Goal: Task Accomplishment & Management: Complete application form

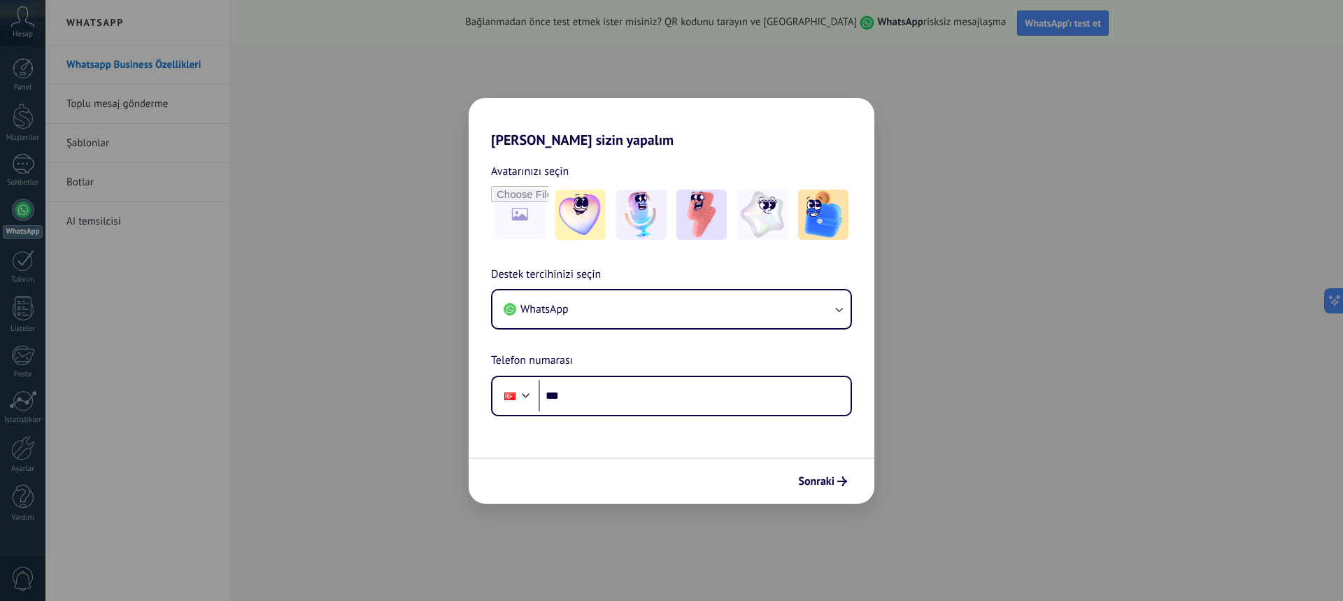
click at [654, 369] on div "Destek tercihinizi seçin WhatsApp Telefon numarası Phone ***" at bounding box center [671, 341] width 406 height 150
click at [669, 309] on button "WhatsApp" at bounding box center [671, 309] width 358 height 38
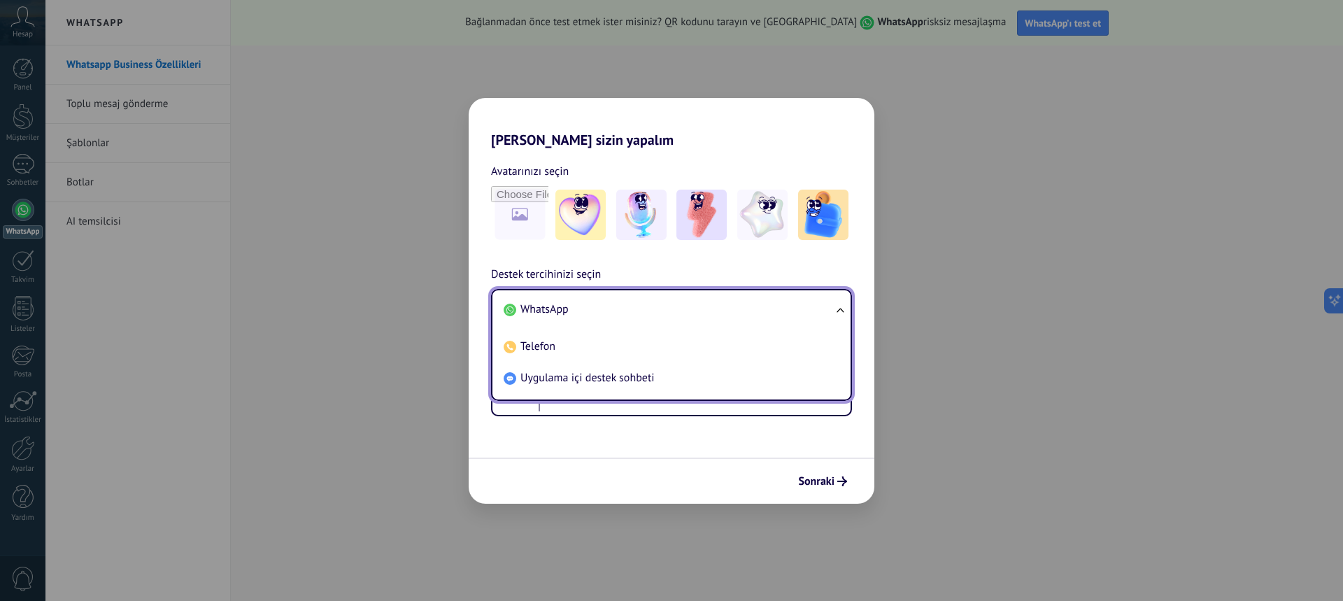
click at [669, 309] on li "WhatsApp" at bounding box center [668, 309] width 341 height 31
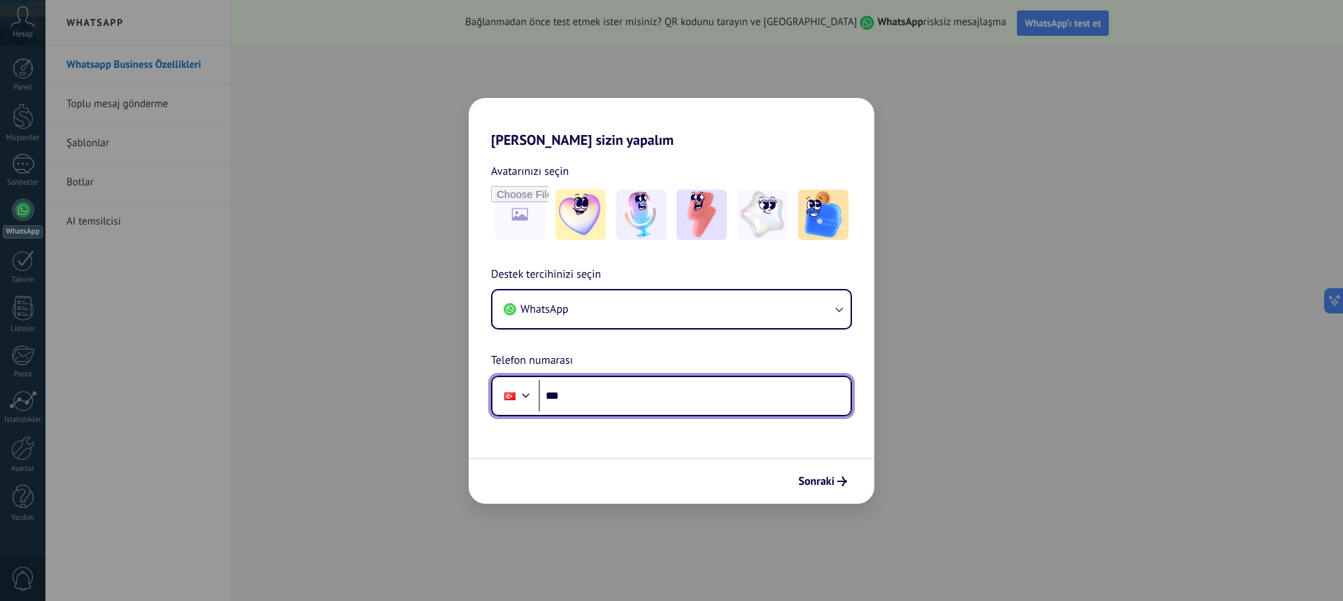
click at [625, 397] on input "***" at bounding box center [694, 396] width 312 height 32
click at [624, 395] on input "***" at bounding box center [694, 396] width 312 height 32
type input "**********"
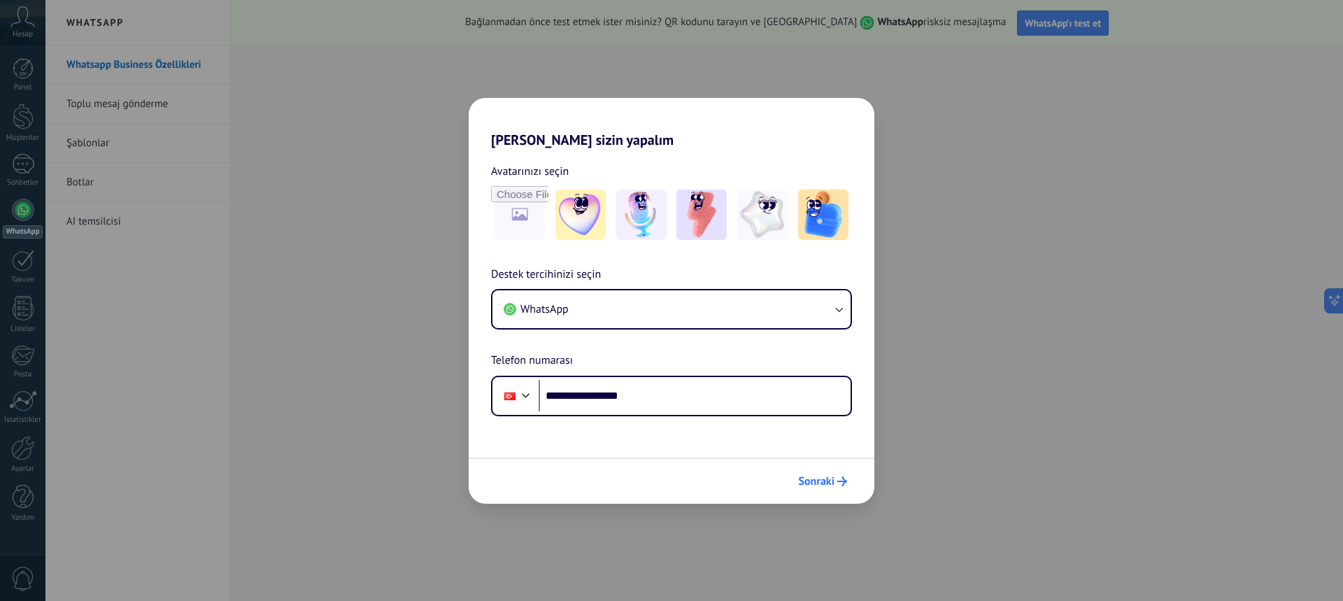
click at [817, 478] on span "Sonraki" at bounding box center [816, 481] width 36 height 10
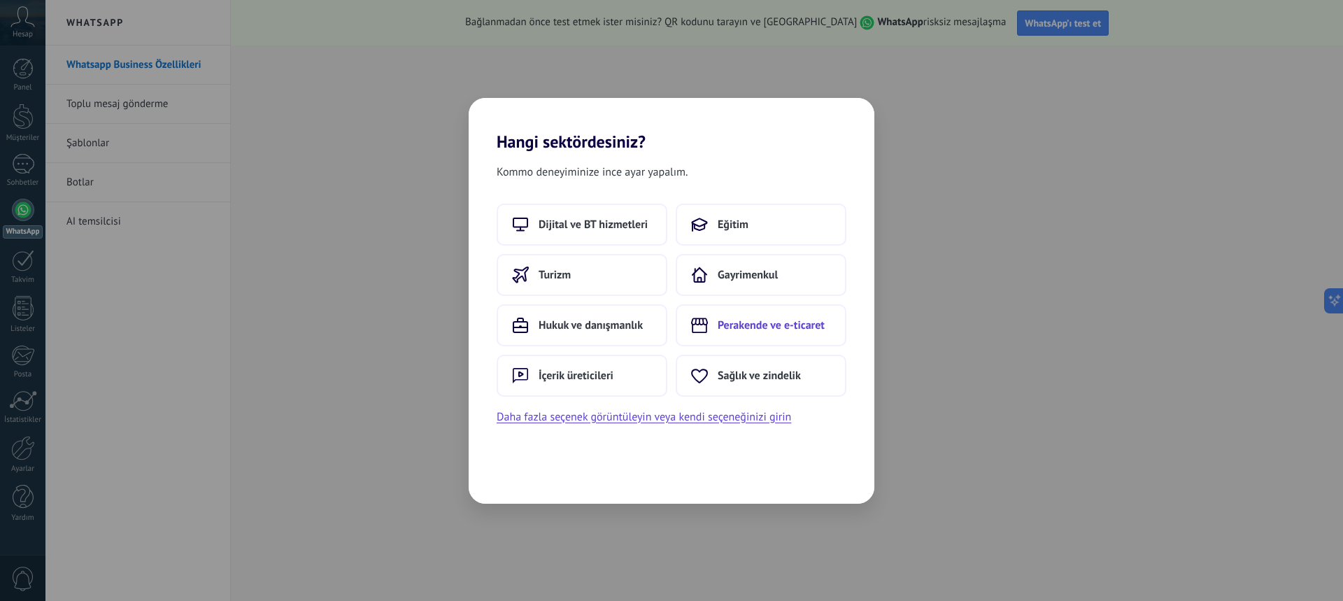
click at [737, 331] on span "Perakende ve e-ticaret" at bounding box center [770, 325] width 107 height 14
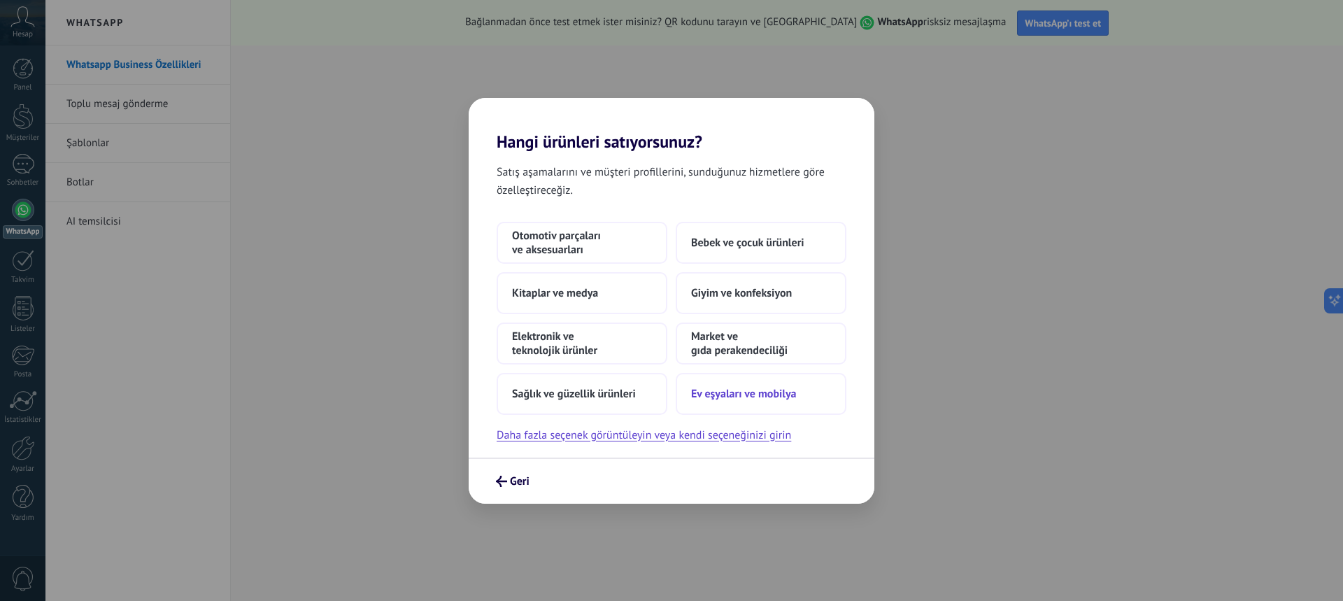
click at [770, 385] on button "Ev eşyaları ve mobilya" at bounding box center [760, 394] width 171 height 42
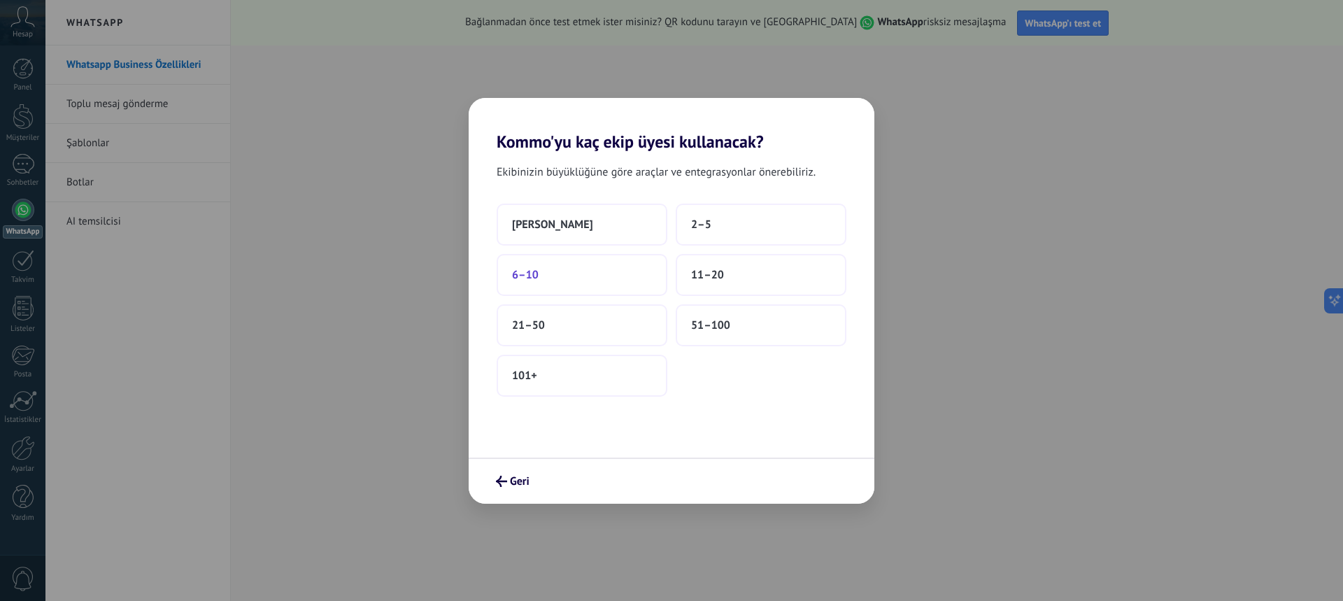
click at [601, 284] on button "6–10" at bounding box center [581, 275] width 171 height 42
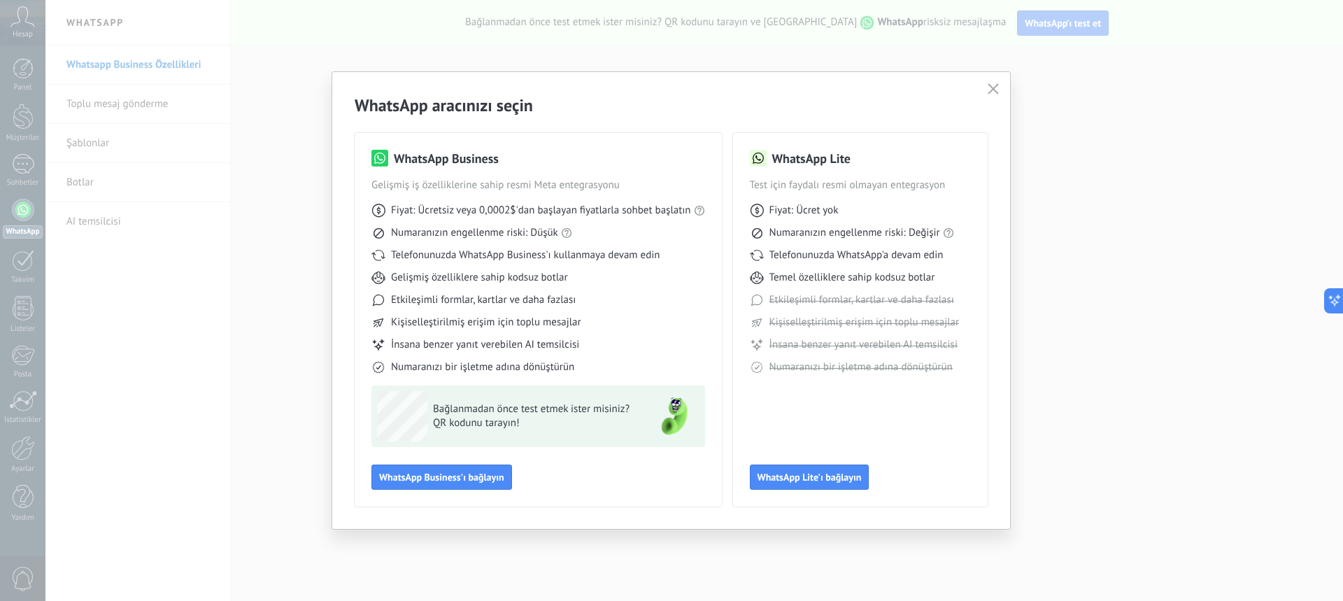
click at [994, 88] on use "button" at bounding box center [992, 88] width 10 height 10
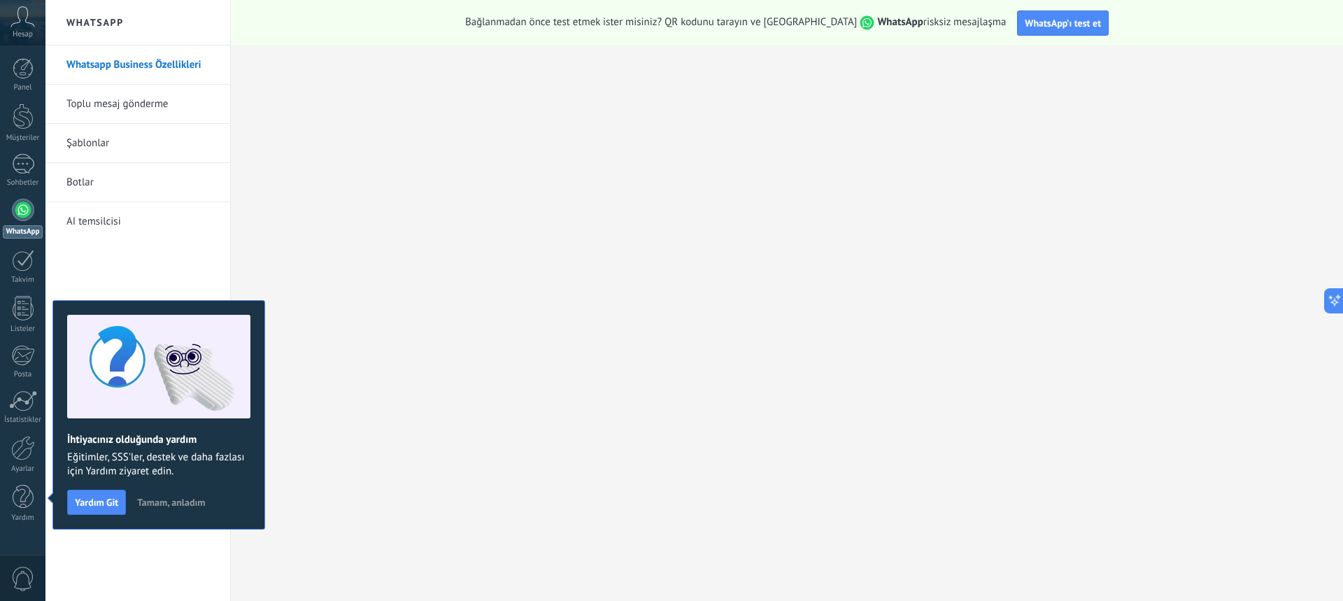
click at [173, 501] on span "Tamam, anladım" at bounding box center [171, 502] width 68 height 10
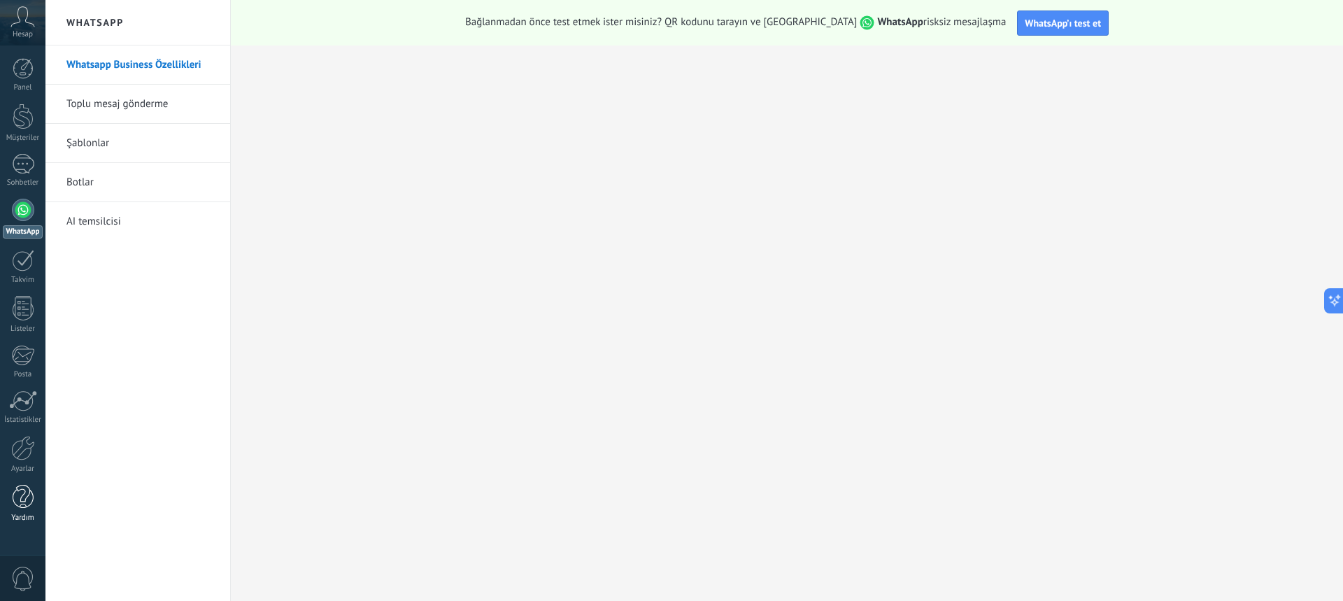
click at [24, 490] on div at bounding box center [23, 497] width 21 height 24
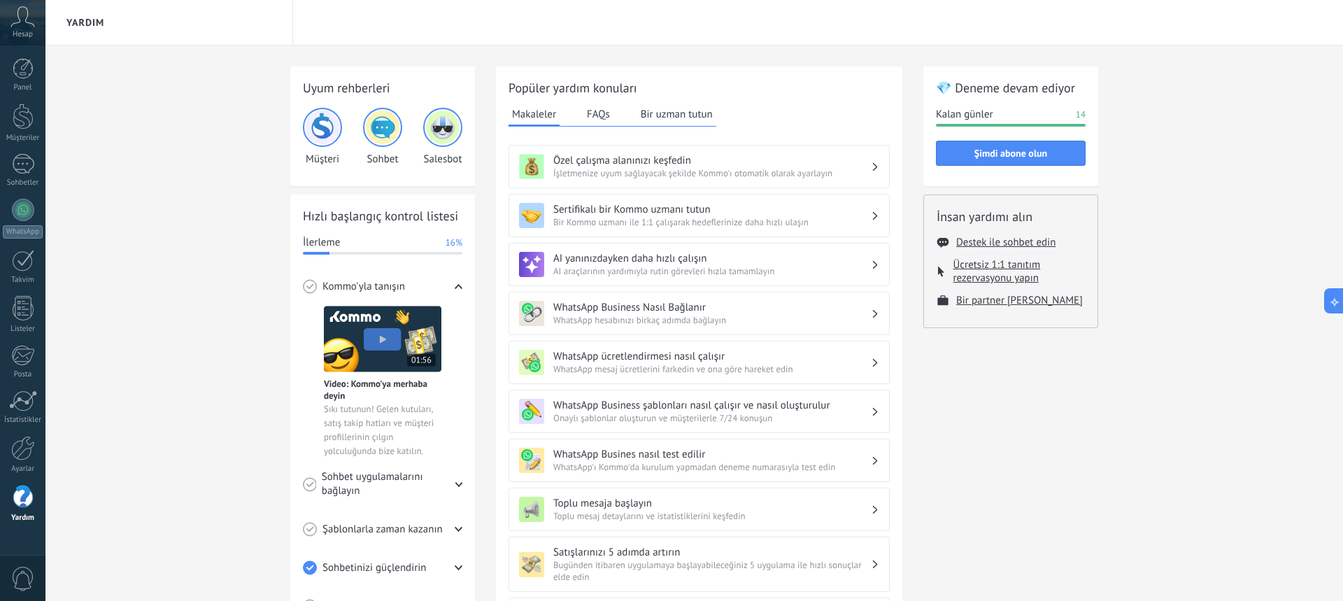
click at [11, 20] on icon at bounding box center [22, 16] width 24 height 21
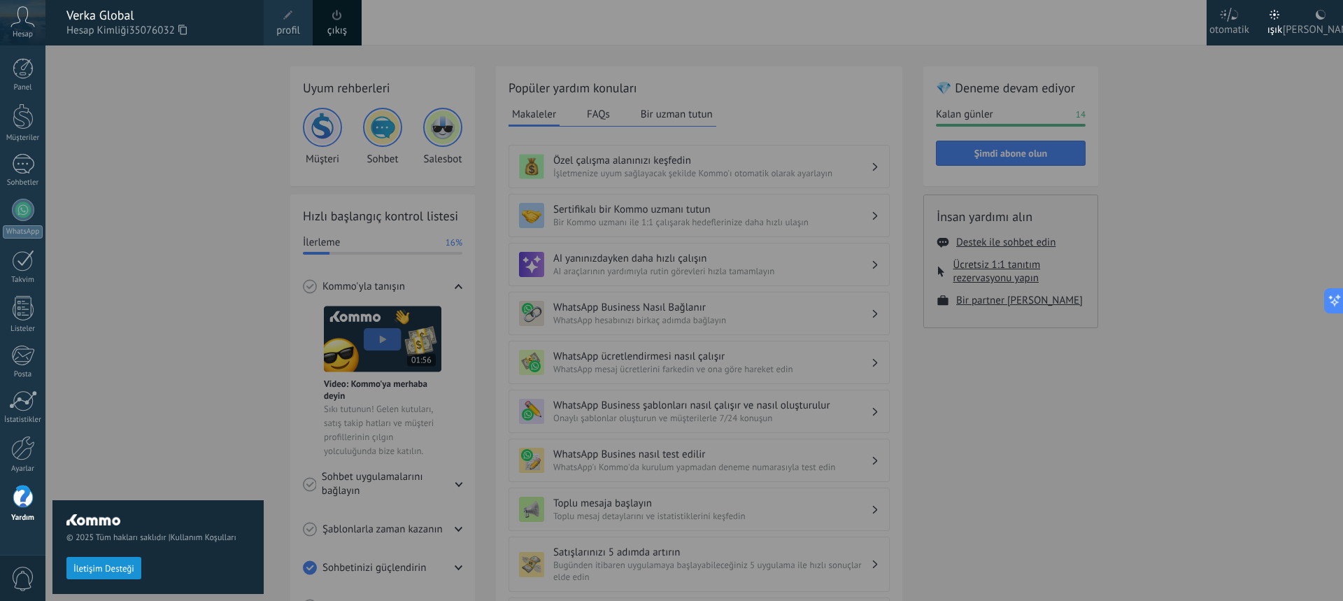
click at [141, 113] on div "© 2025 Tüm hakları saklıdır | Kullanım Koşulları İletişim Desteği" at bounding box center [157, 322] width 211 height 555
click at [23, 64] on div at bounding box center [23, 68] width 21 height 21
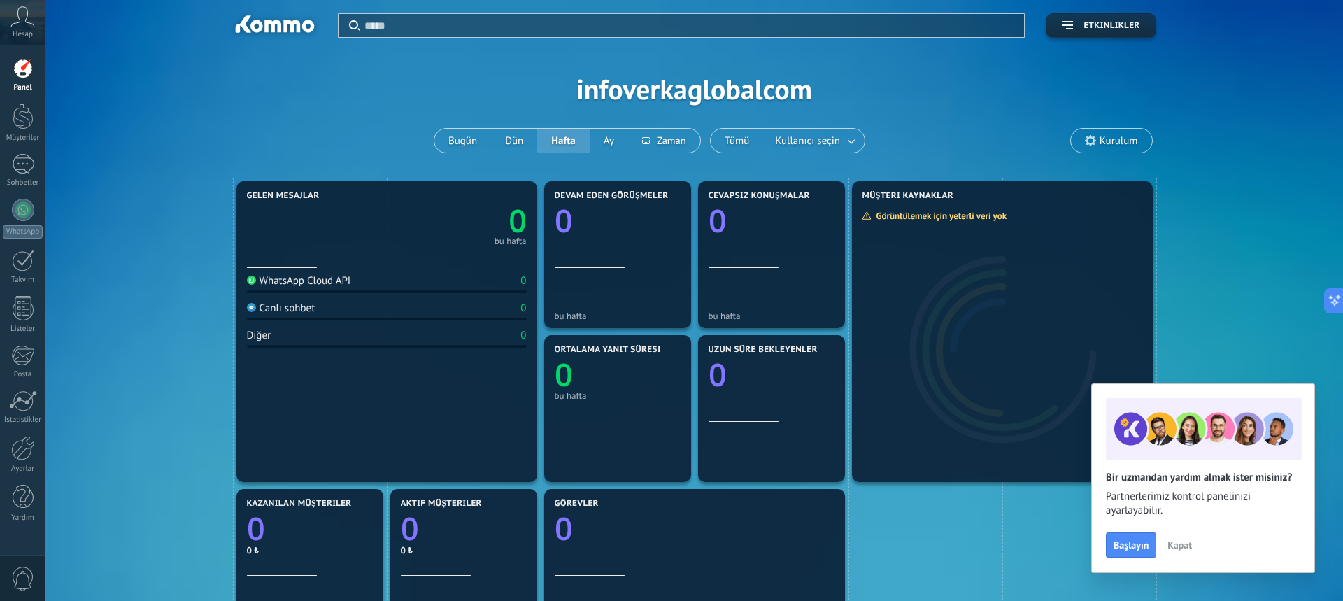
click at [1179, 547] on span "Kapat" at bounding box center [1179, 545] width 24 height 10
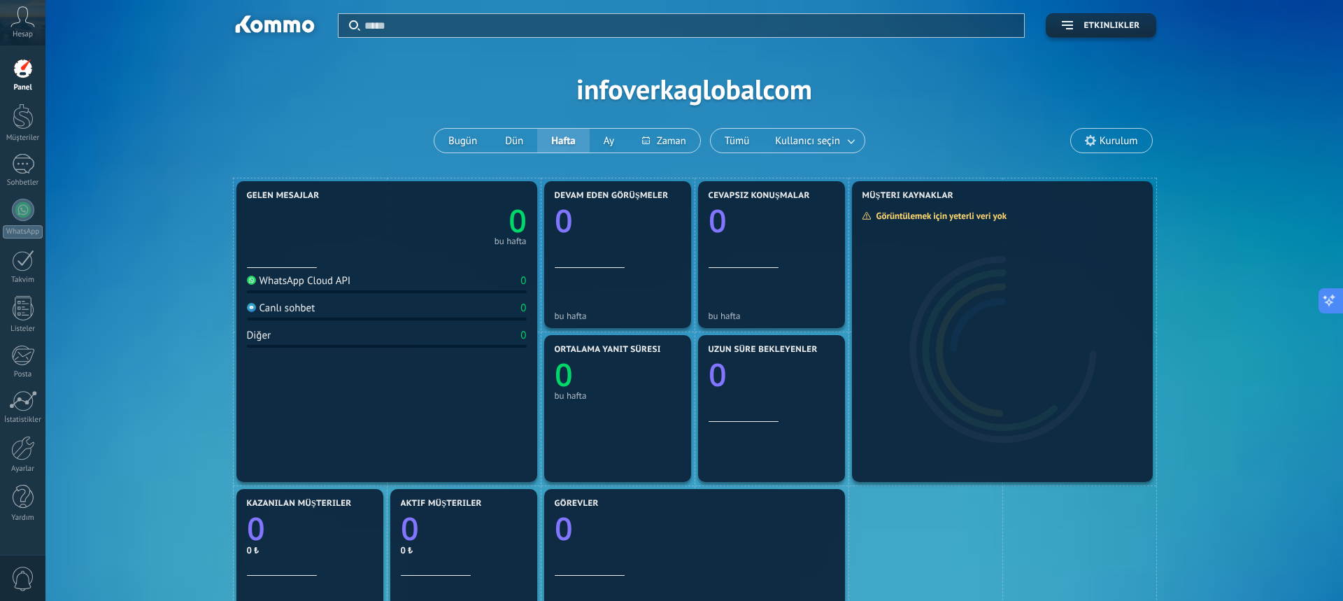
click at [1336, 301] on button at bounding box center [1330, 300] width 25 height 25
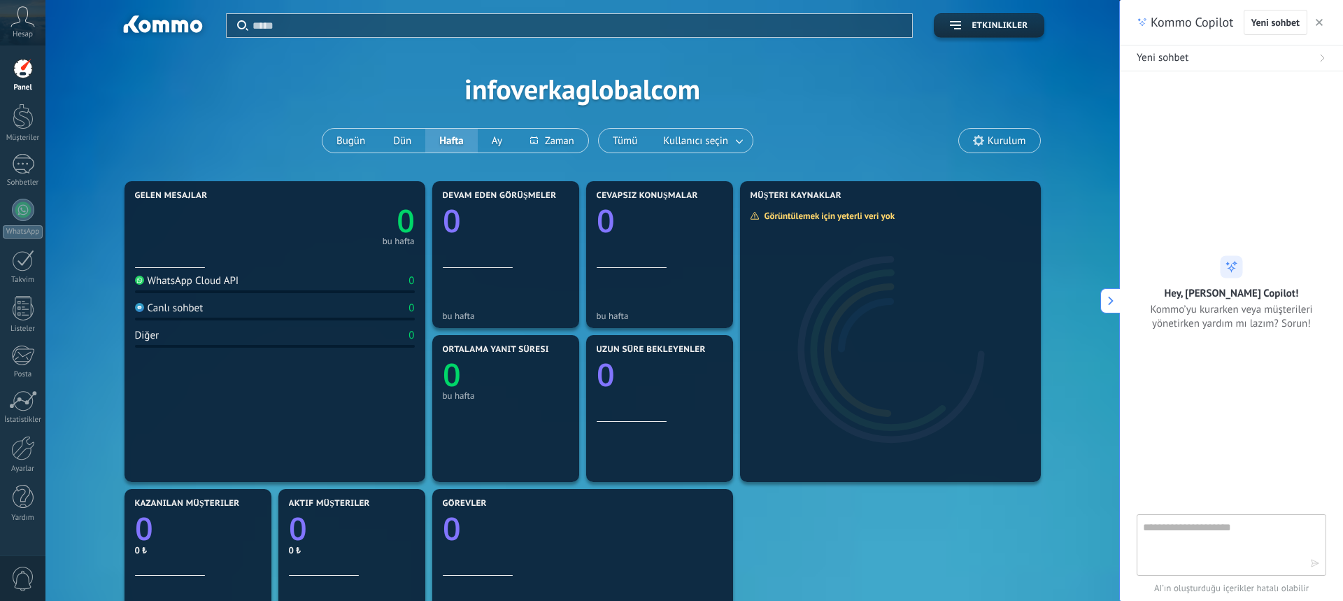
click at [1319, 23] on use "button" at bounding box center [1318, 22] width 7 height 7
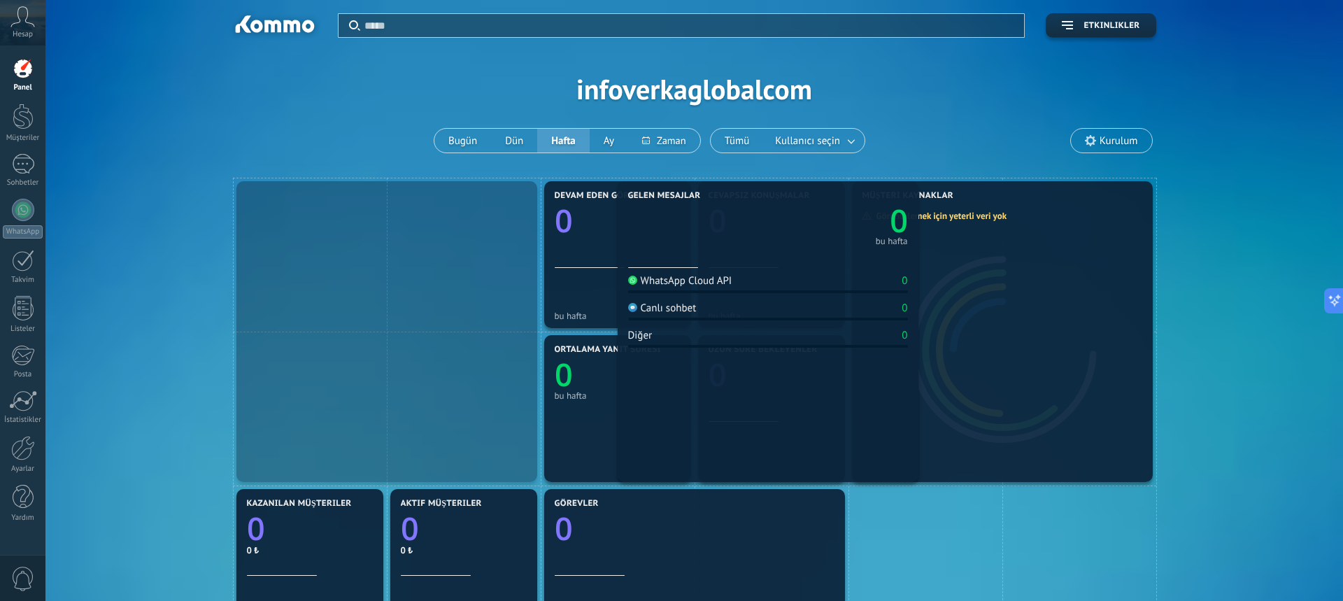
drag, startPoint x: 397, startPoint y: 286, endPoint x: 778, endPoint y: 262, distance: 381.8
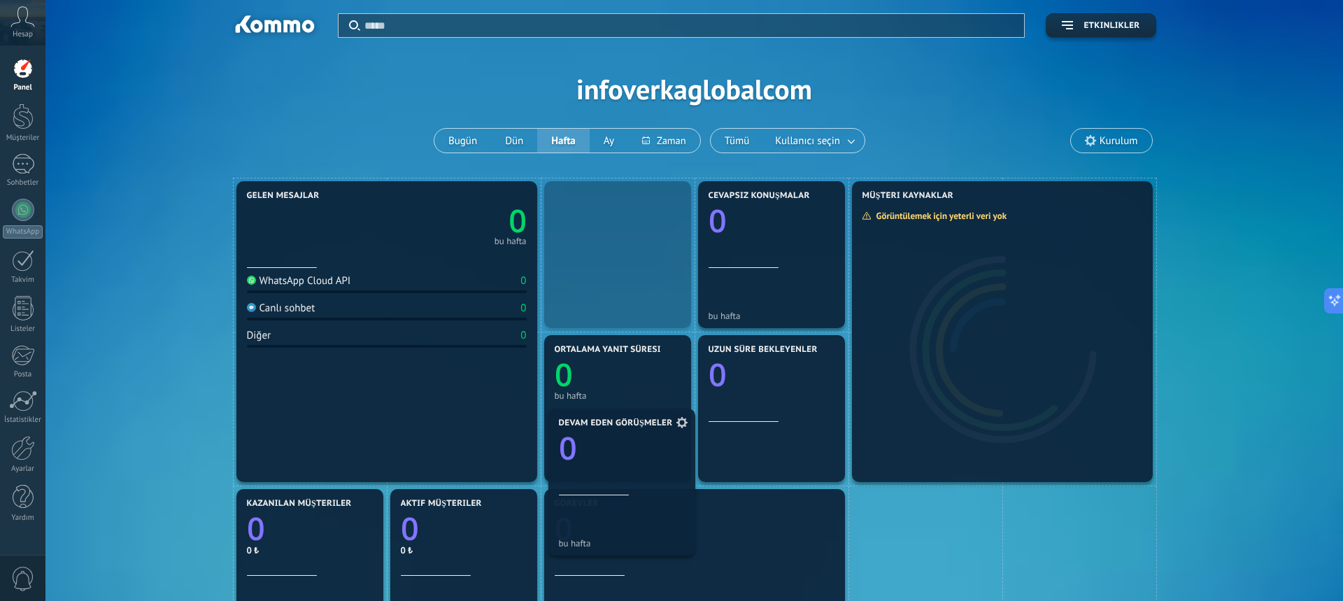
drag, startPoint x: 655, startPoint y: 270, endPoint x: 659, endPoint y: 497, distance: 227.3
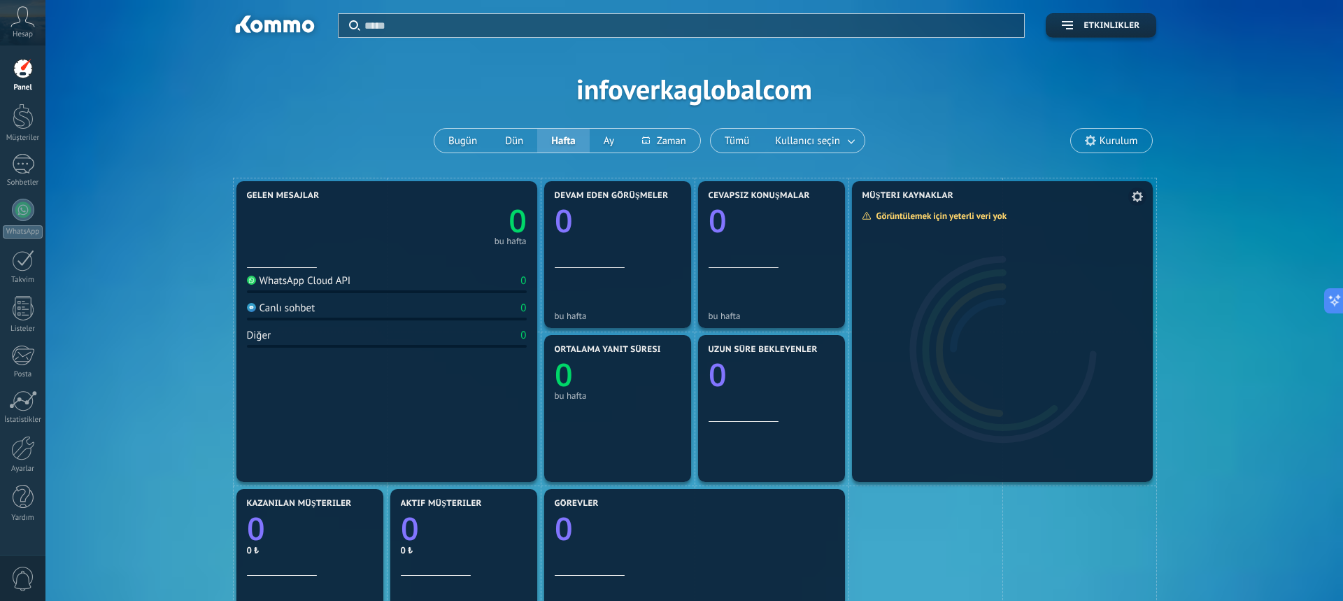
click at [945, 332] on div at bounding box center [1002, 342] width 301 height 280
click at [766, 388] on div "Uzun süre bekleyenler 0" at bounding box center [771, 383] width 126 height 77
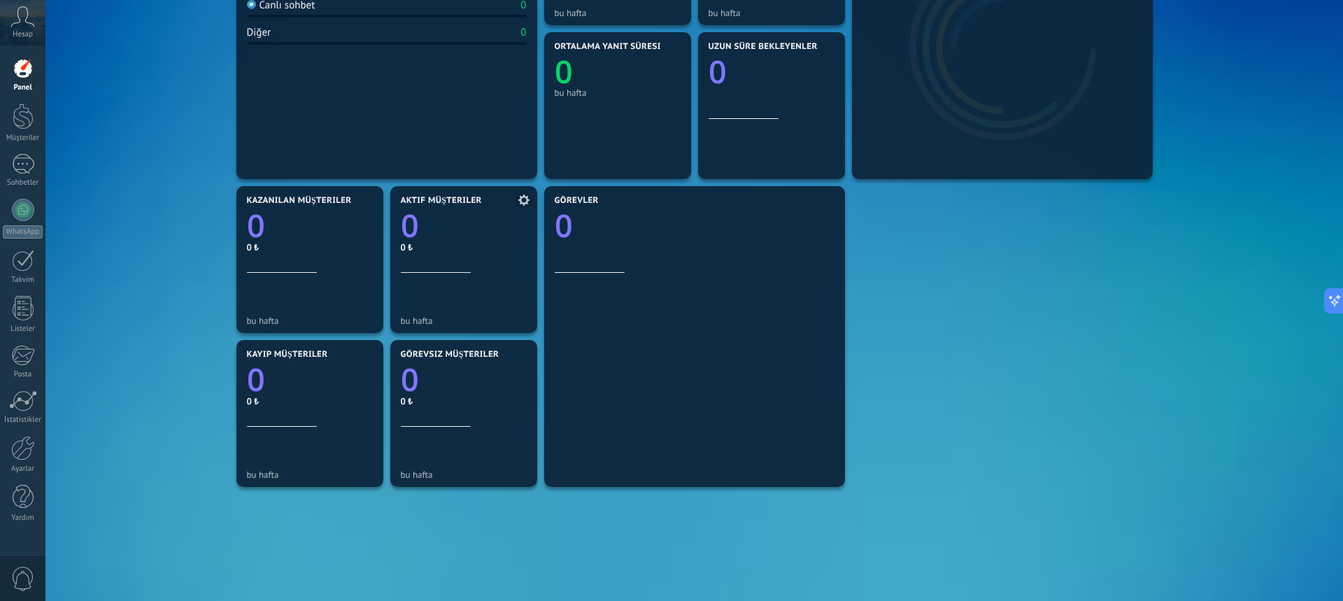
scroll to position [303, 0]
click at [408, 225] on text "0" at bounding box center [410, 224] width 18 height 43
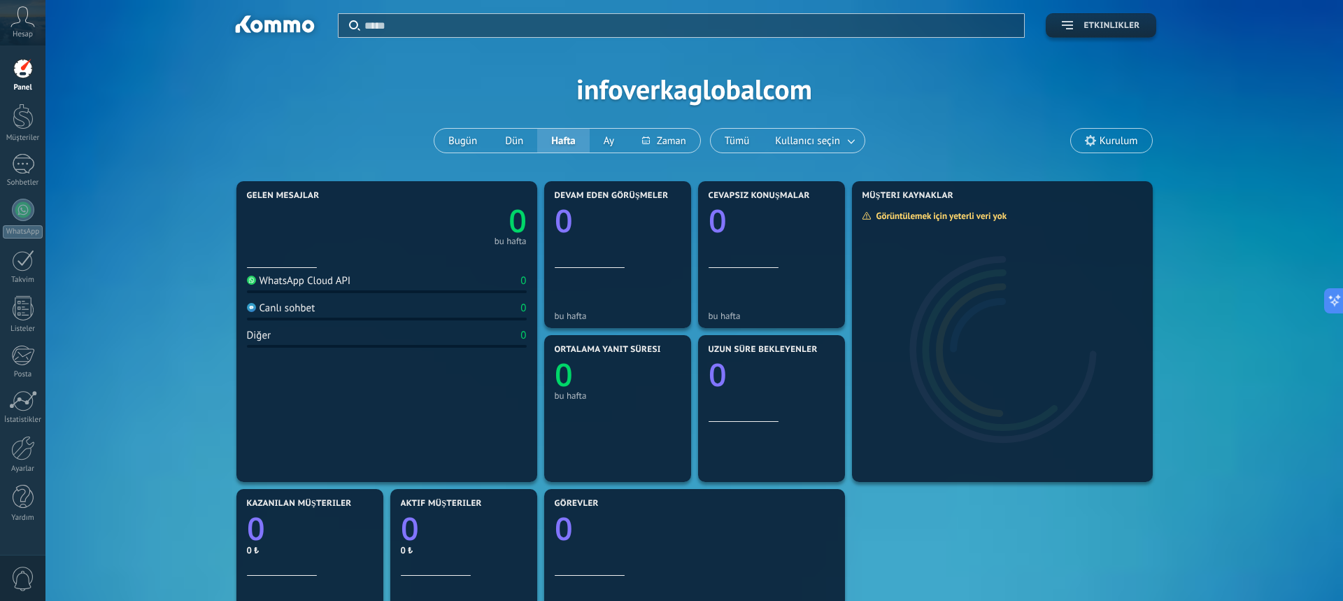
click at [1139, 21] on span "Etkinlikler" at bounding box center [1111, 26] width 56 height 10
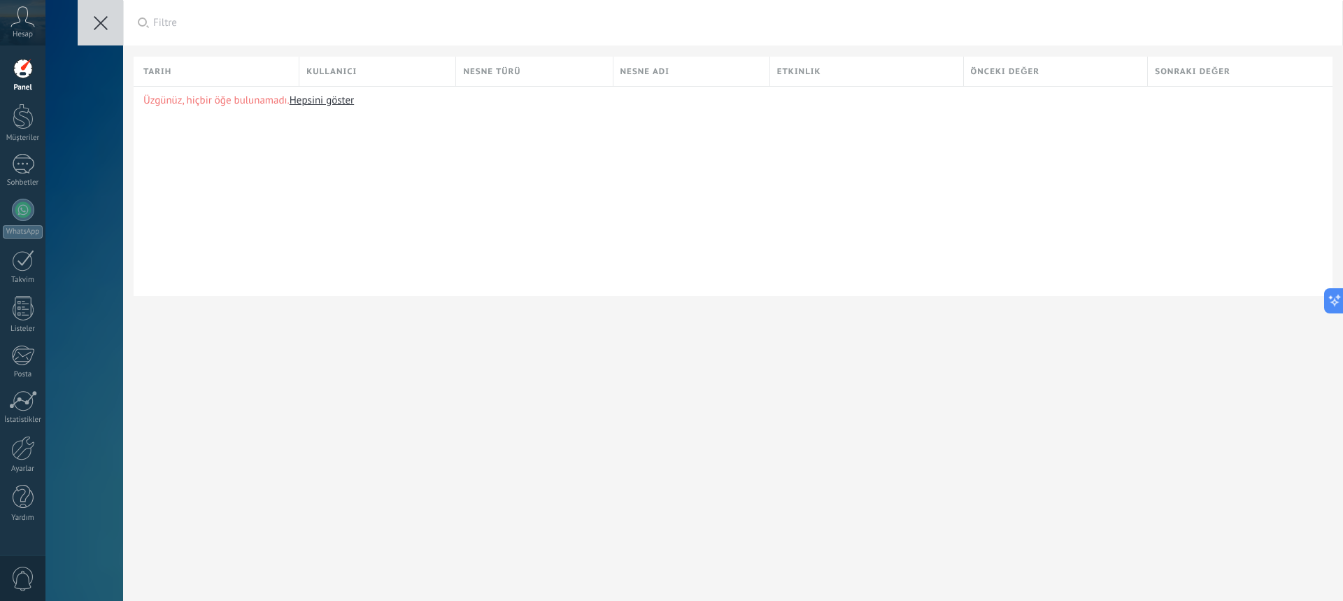
click at [104, 26] on use at bounding box center [101, 23] width 14 height 14
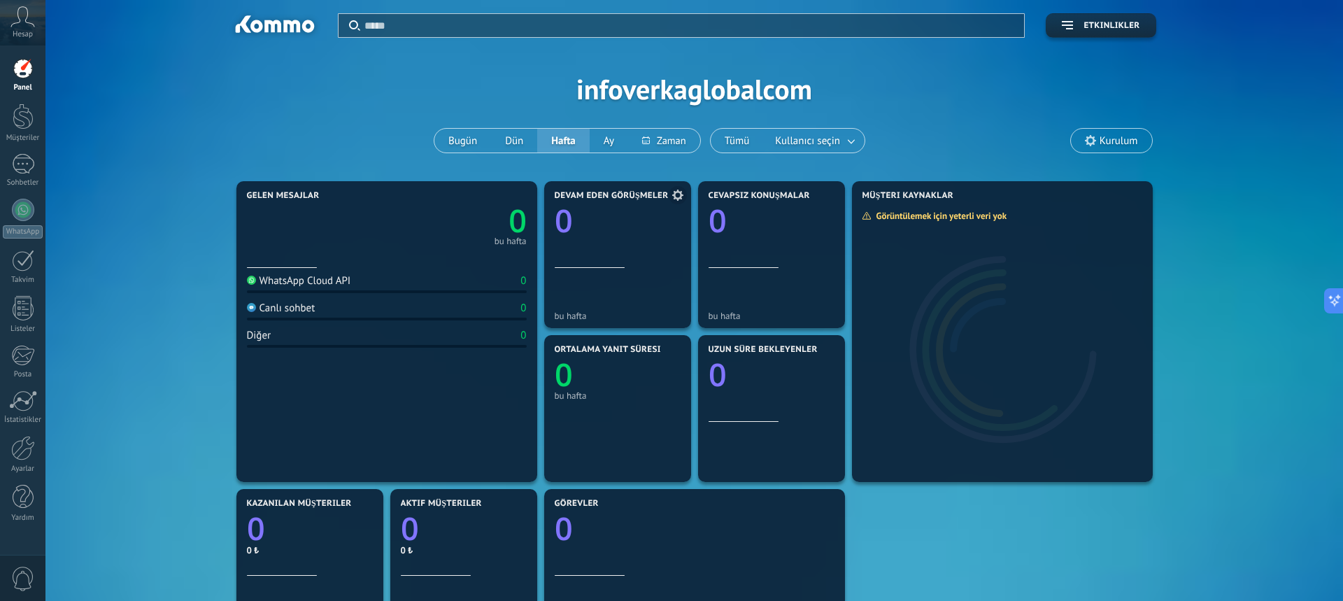
click at [584, 199] on span "Devam eden görüşmeler" at bounding box center [611, 196] width 114 height 10
click at [672, 193] on icon at bounding box center [677, 194] width 11 height 11
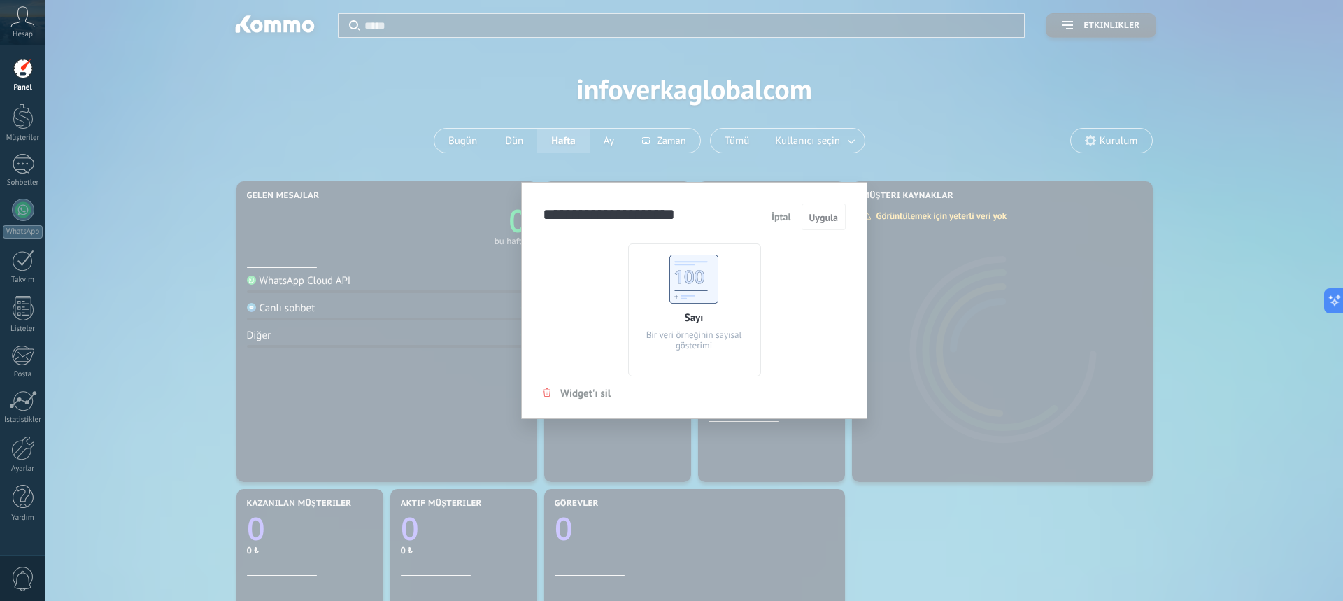
click at [698, 291] on use at bounding box center [693, 279] width 49 height 49
click at [793, 219] on button "İptal" at bounding box center [781, 216] width 31 height 21
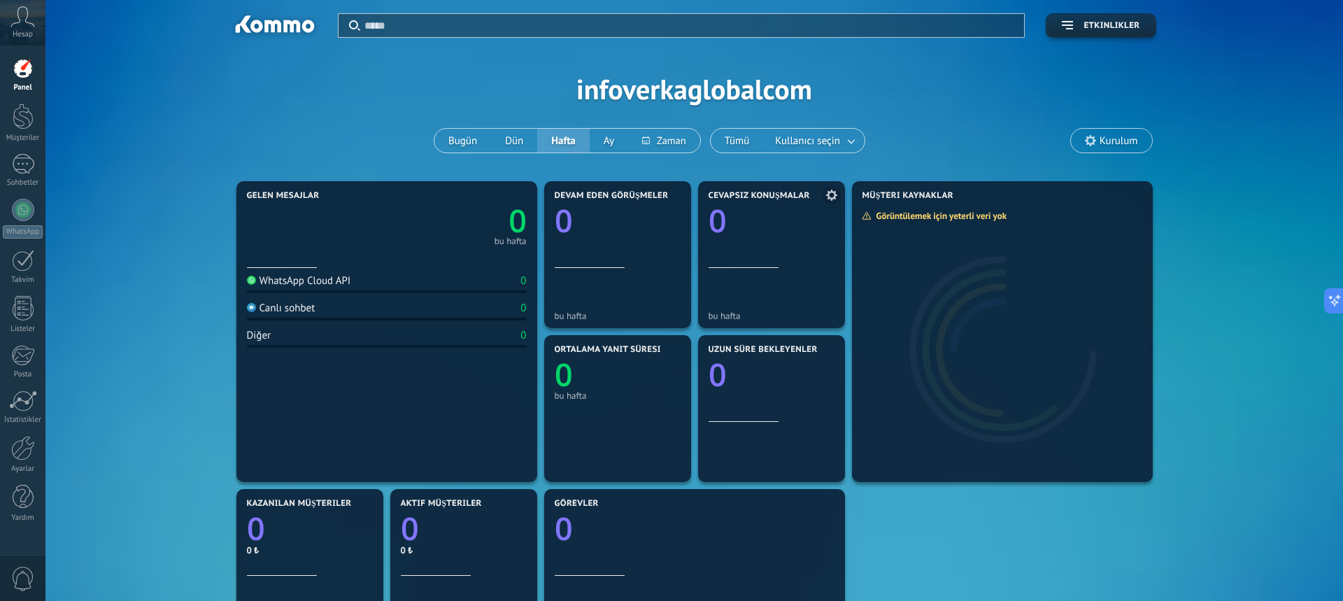
click at [834, 198] on use at bounding box center [831, 194] width 11 height 11
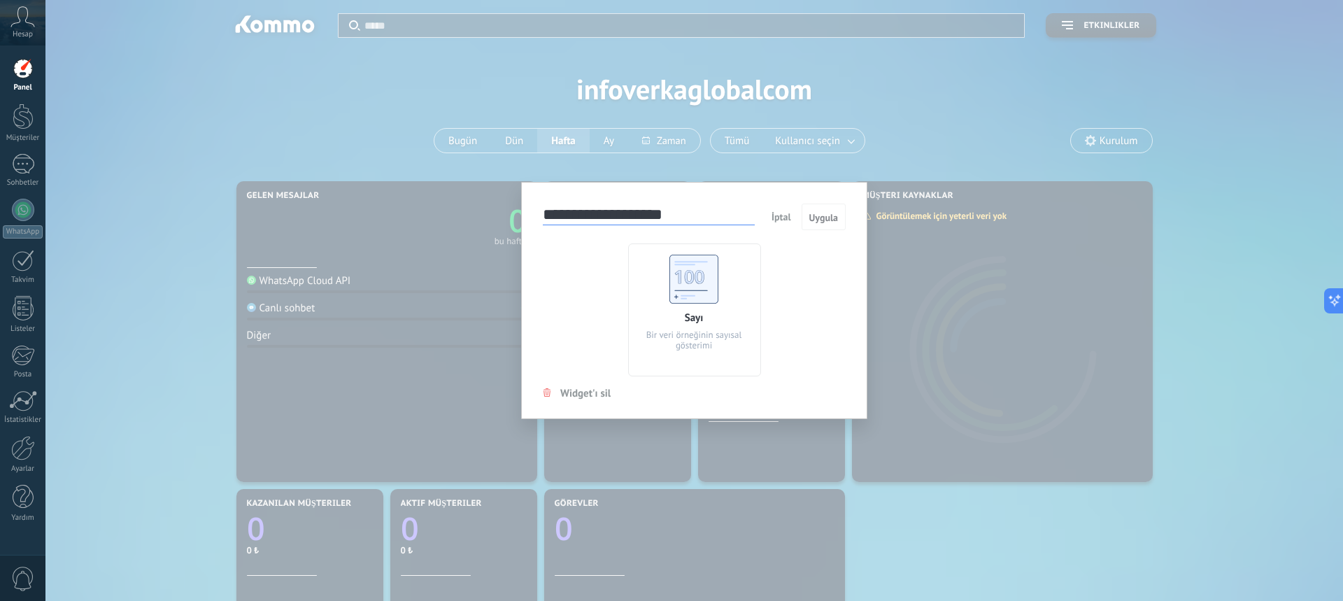
click at [783, 213] on span "İptal" at bounding box center [781, 216] width 20 height 13
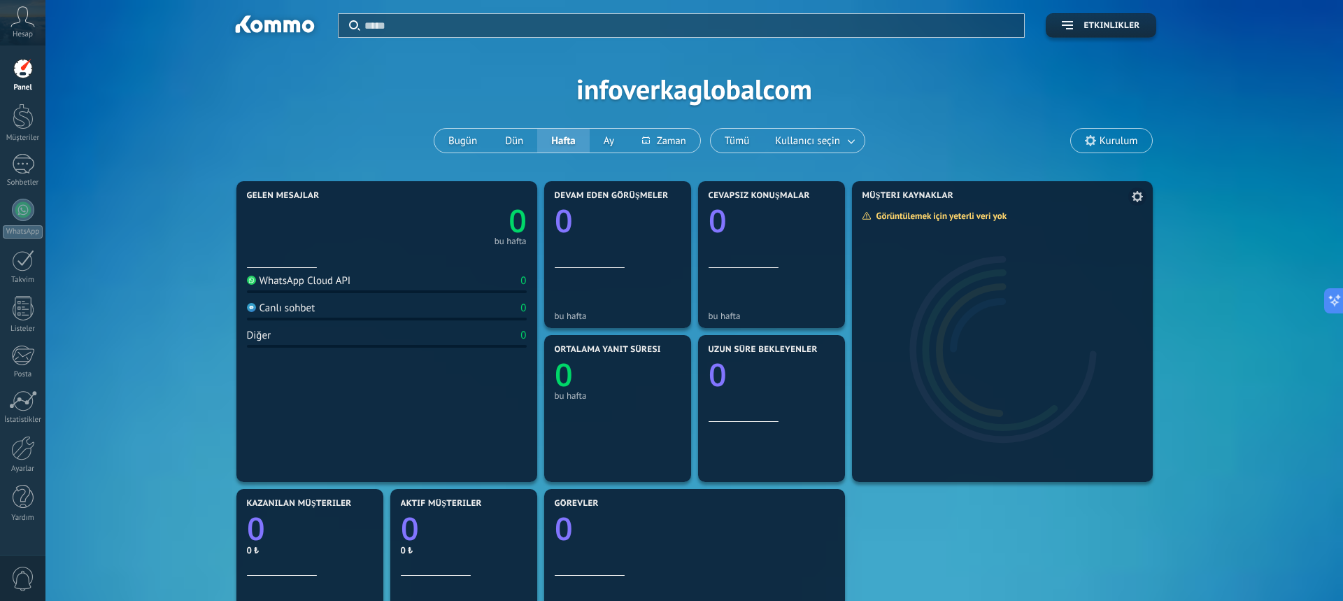
click at [1141, 197] on use at bounding box center [1136, 196] width 11 height 11
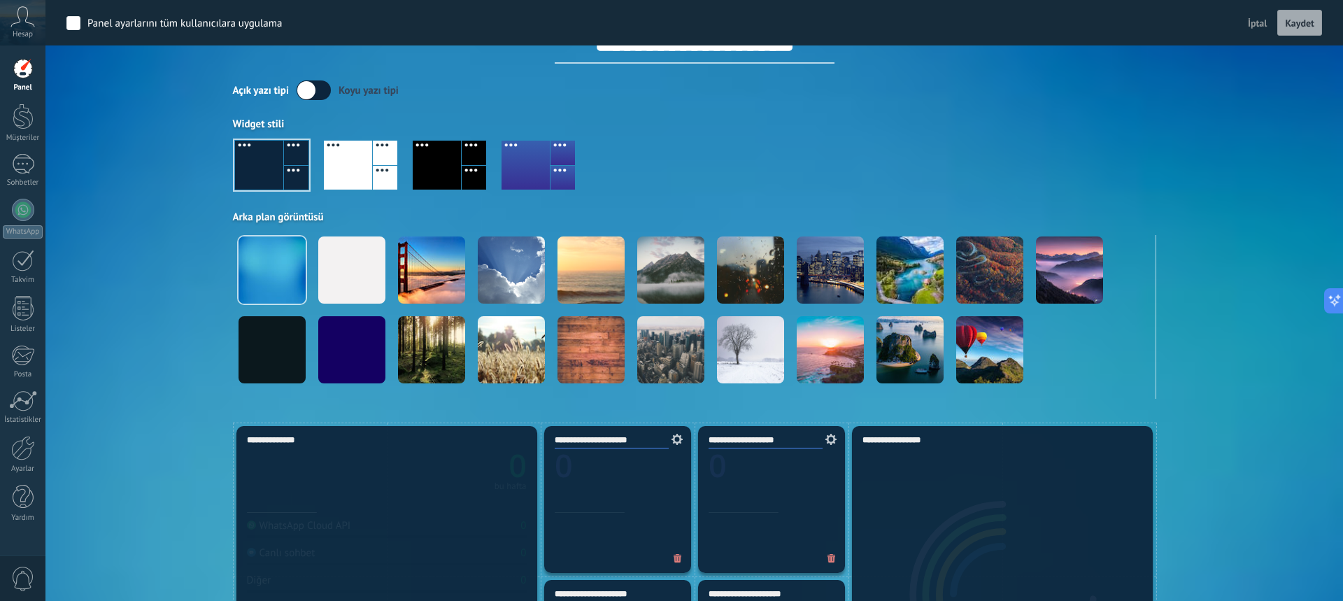
scroll to position [38, 0]
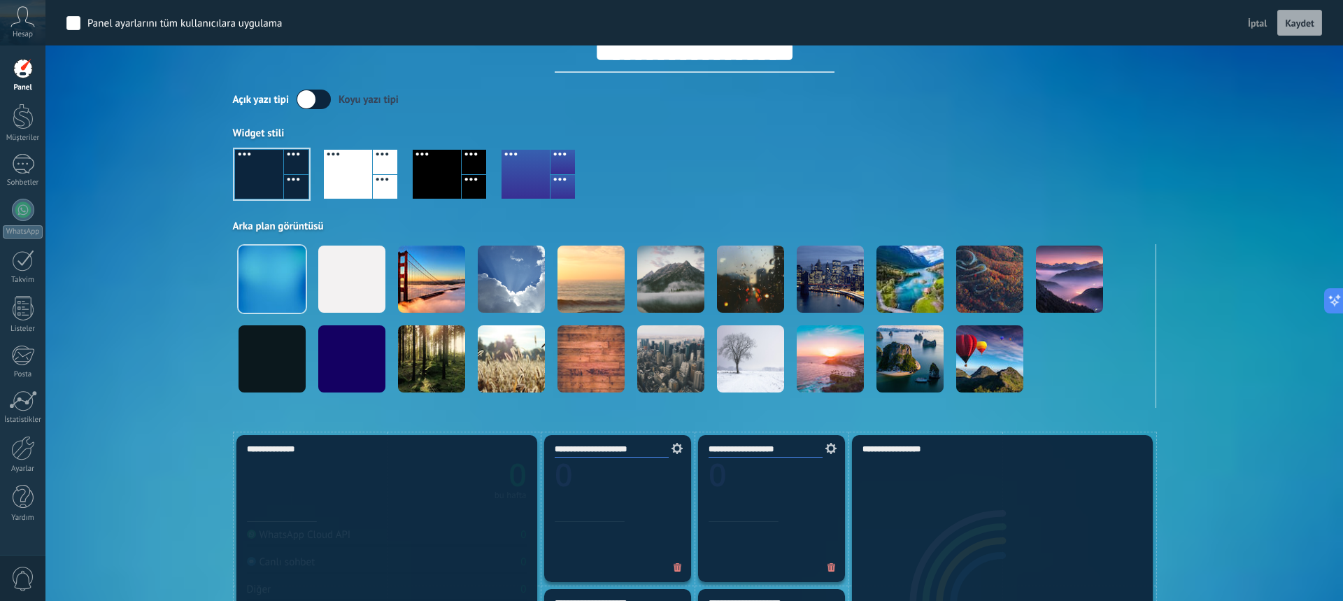
click at [347, 183] on div at bounding box center [348, 174] width 48 height 49
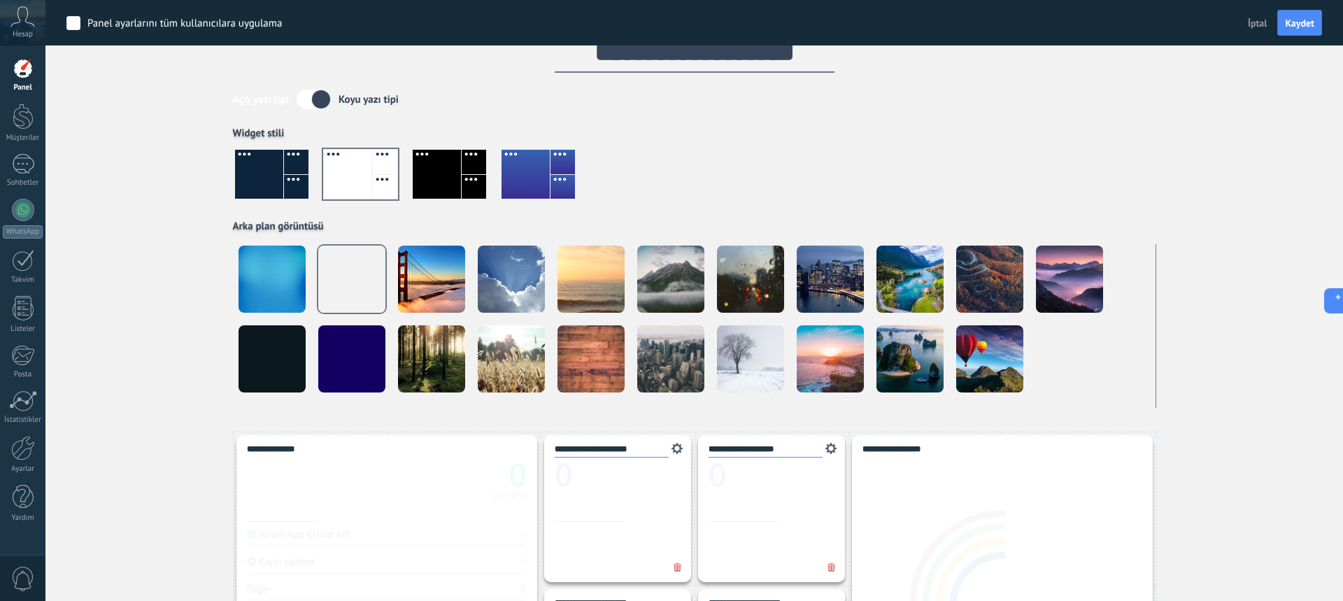
click at [438, 183] on div at bounding box center [437, 174] width 48 height 49
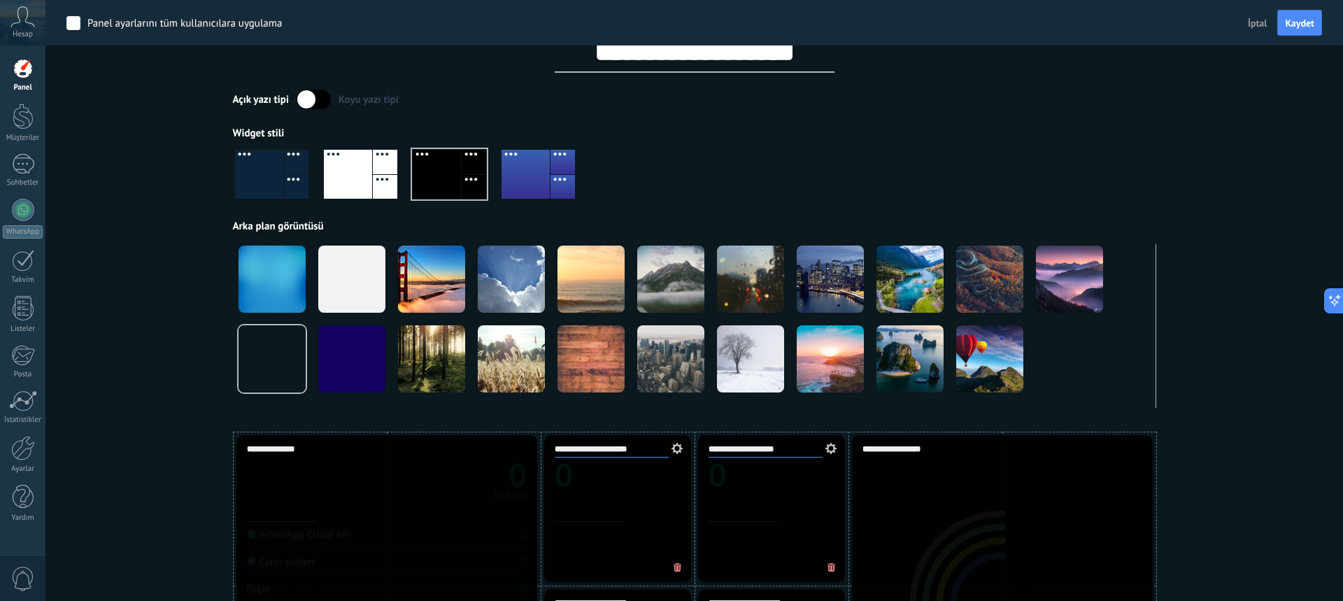
click at [516, 177] on div at bounding box center [525, 174] width 48 height 49
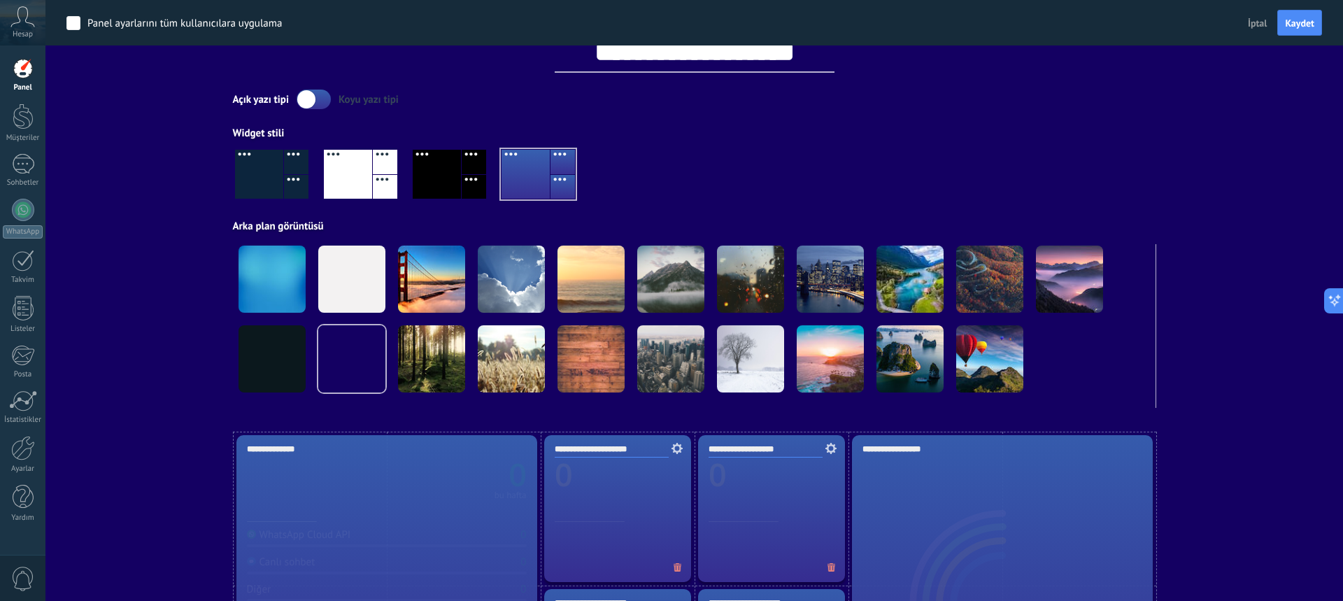
click at [285, 178] on div at bounding box center [296, 187] width 24 height 24
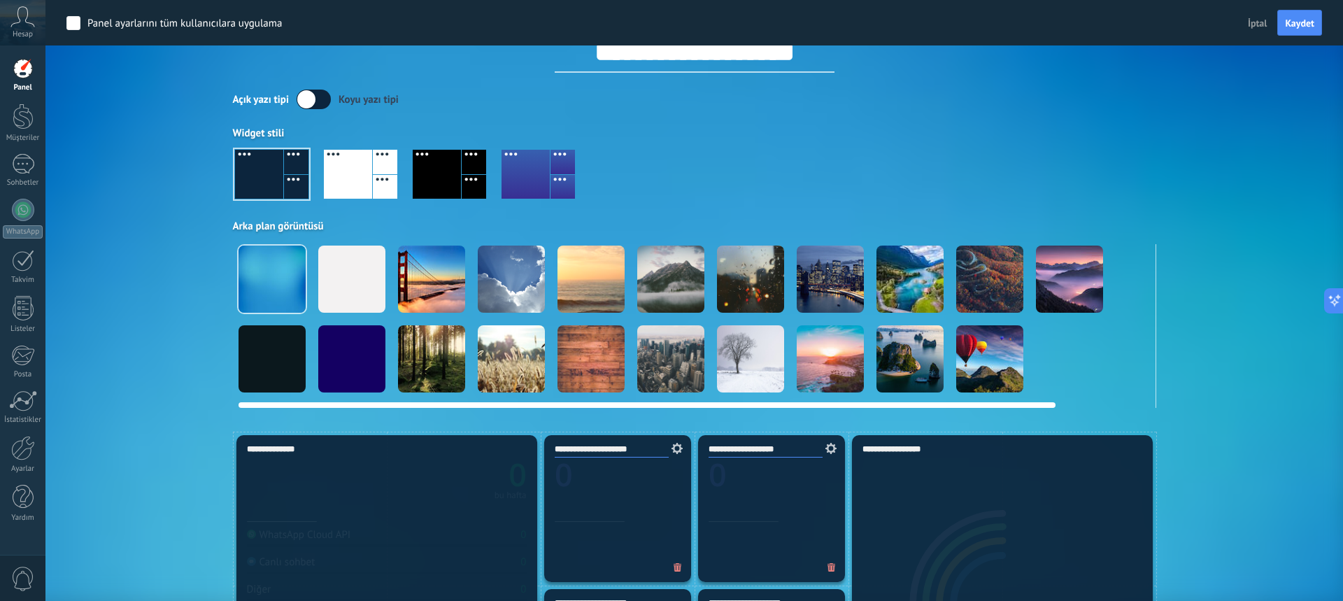
click at [1102, 354] on video at bounding box center [1069, 358] width 67 height 67
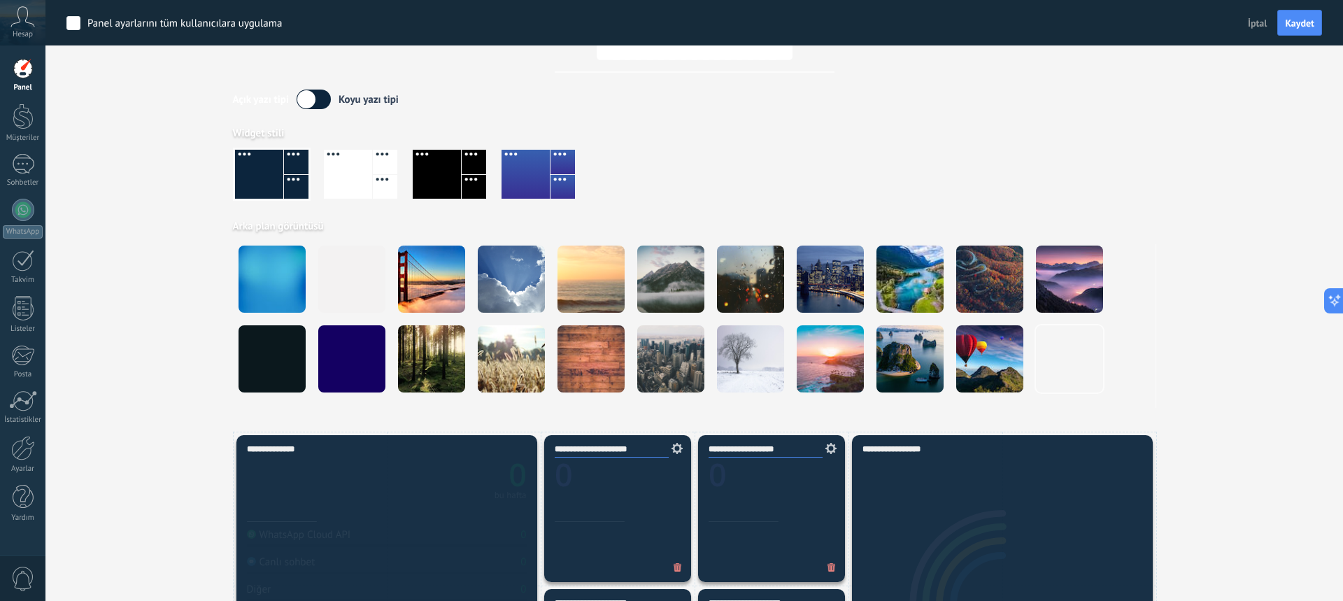
click at [283, 175] on div at bounding box center [271, 174] width 73 height 49
click at [343, 269] on div at bounding box center [351, 278] width 67 height 67
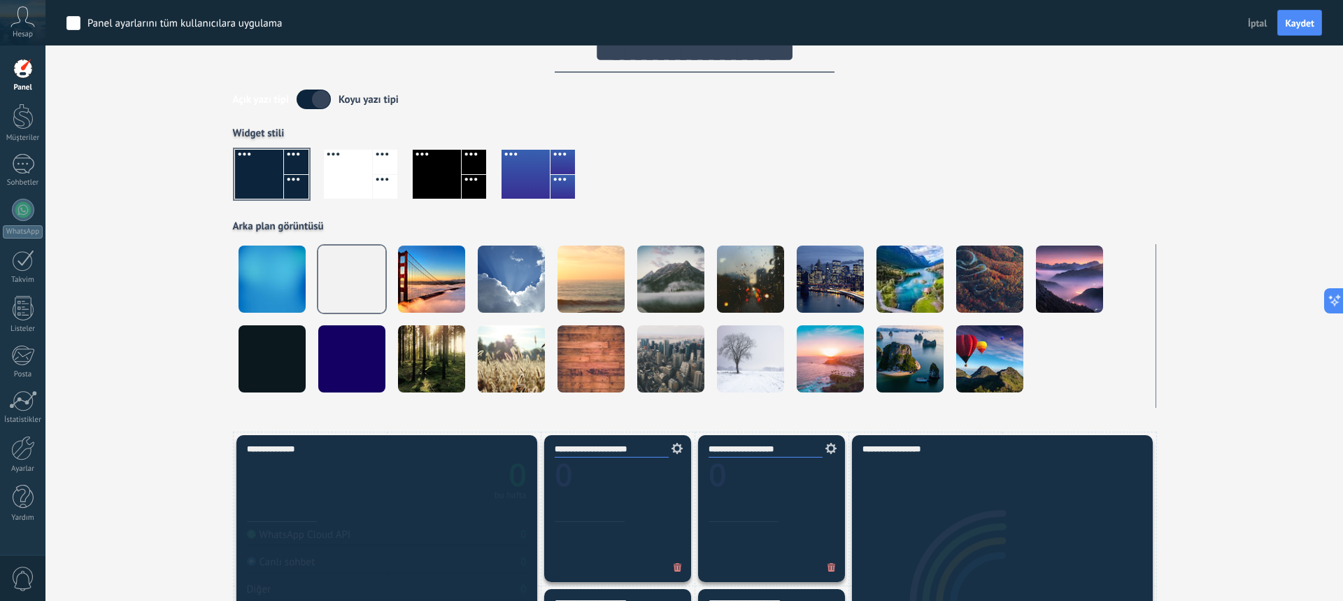
click at [266, 174] on div at bounding box center [271, 174] width 73 height 49
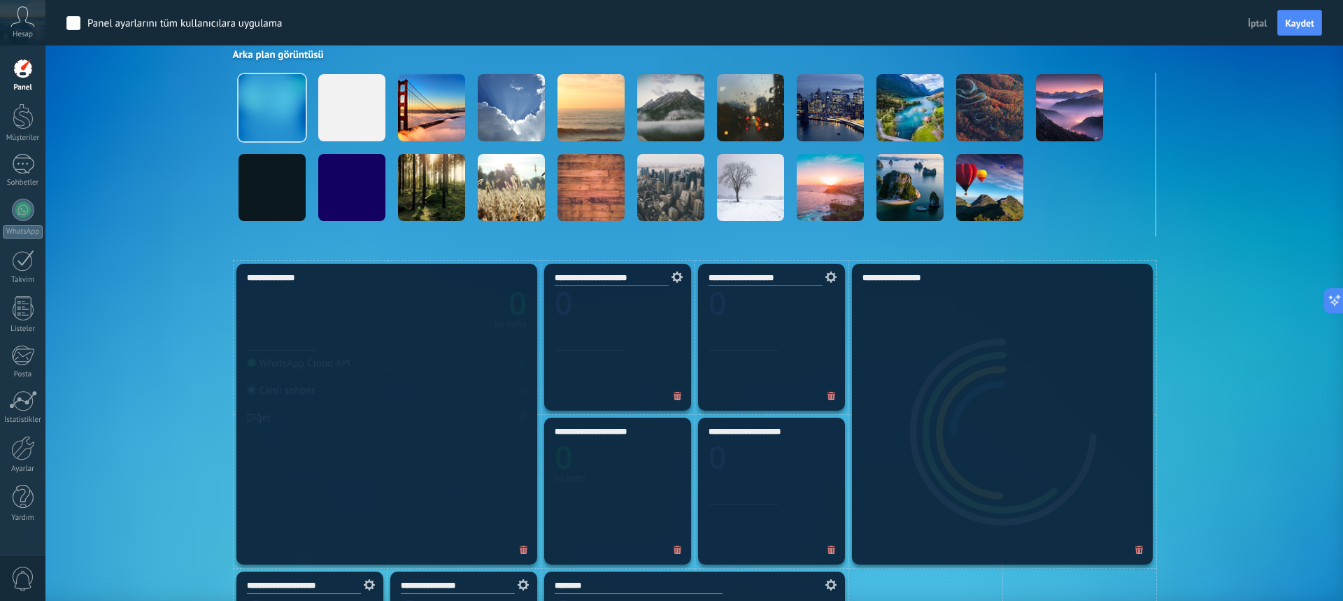
scroll to position [252, 0]
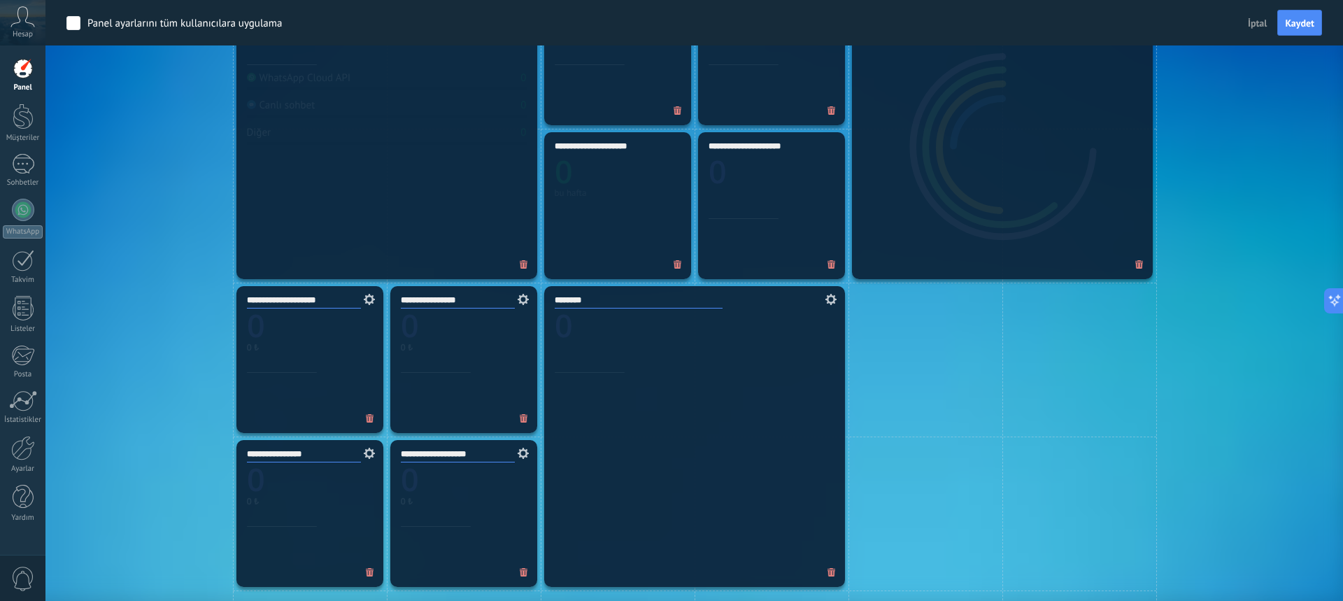
click at [835, 299] on icon at bounding box center [828, 299] width 15 height 11
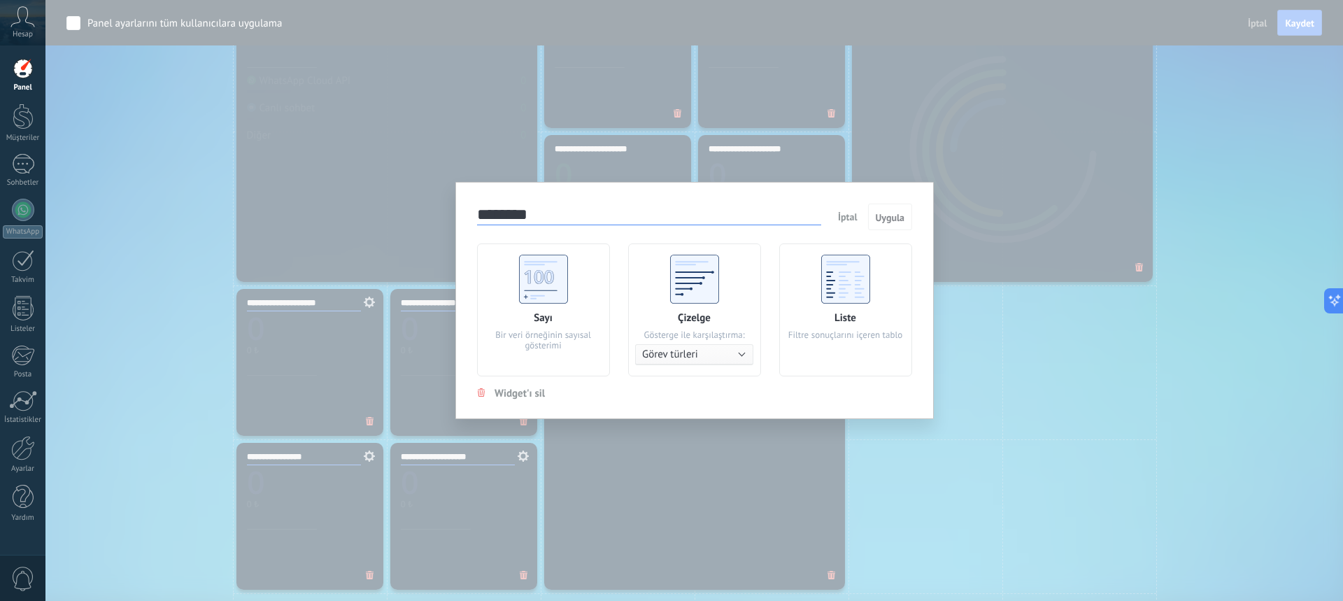
drag, startPoint x: 937, startPoint y: 508, endPoint x: 903, endPoint y: 512, distance: 33.8
click at [937, 508] on div "******** İptal Uygula Sayı Bir veri örneğinin sayısal gösterimi Çizelge Gösterg…" at bounding box center [693, 300] width 1297 height 601
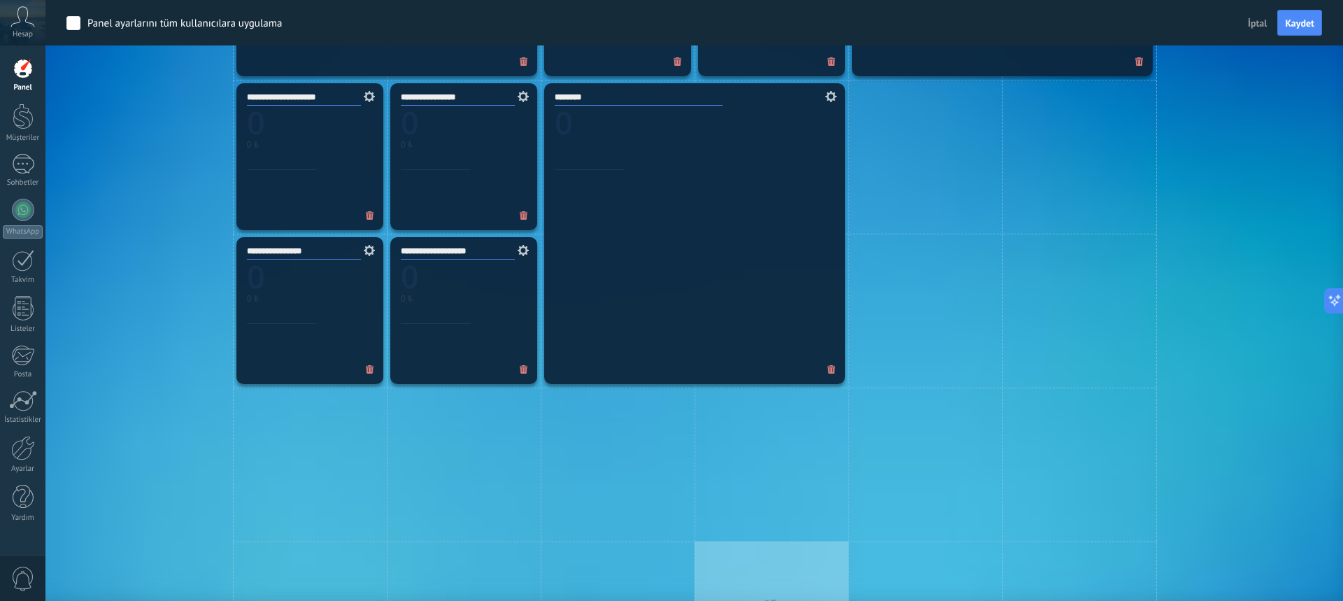
scroll to position [694, 0]
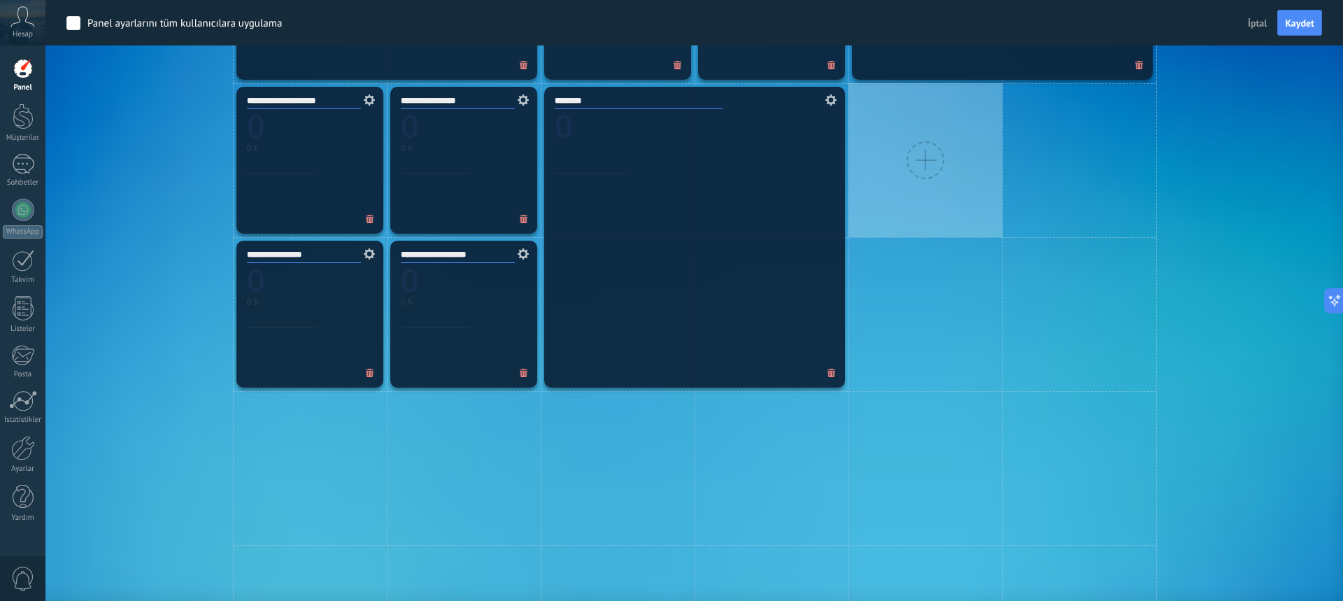
click at [913, 146] on div at bounding box center [925, 160] width 38 height 38
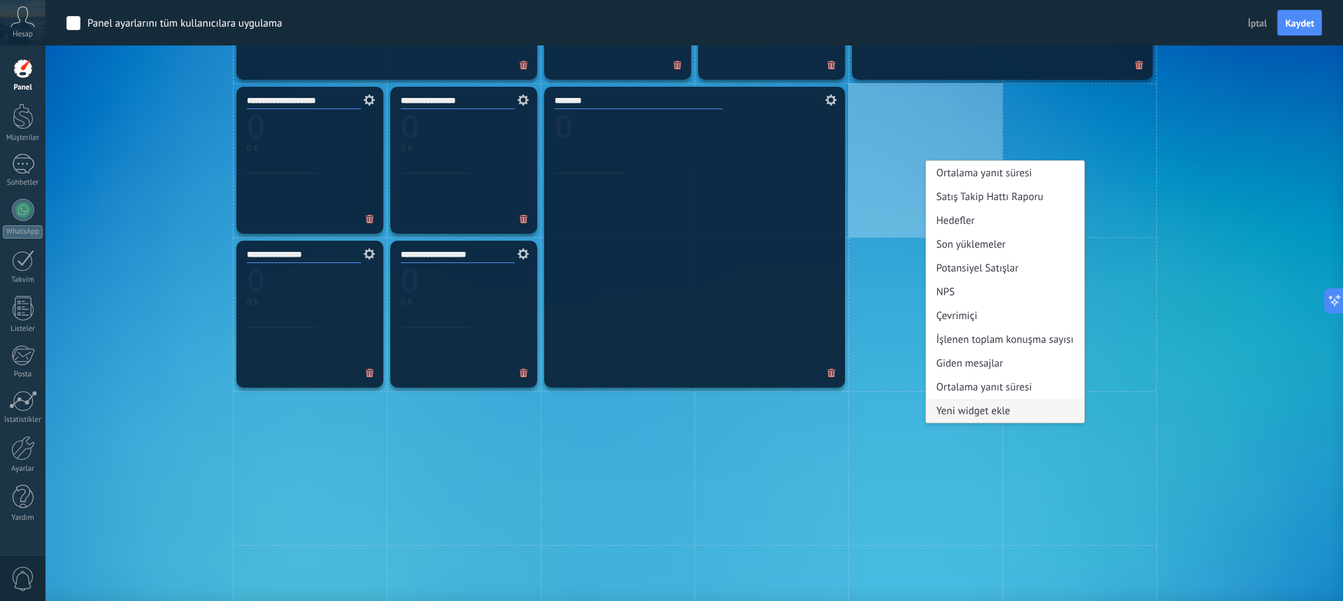
click at [996, 407] on div "Yeni widget ekle" at bounding box center [1005, 411] width 158 height 24
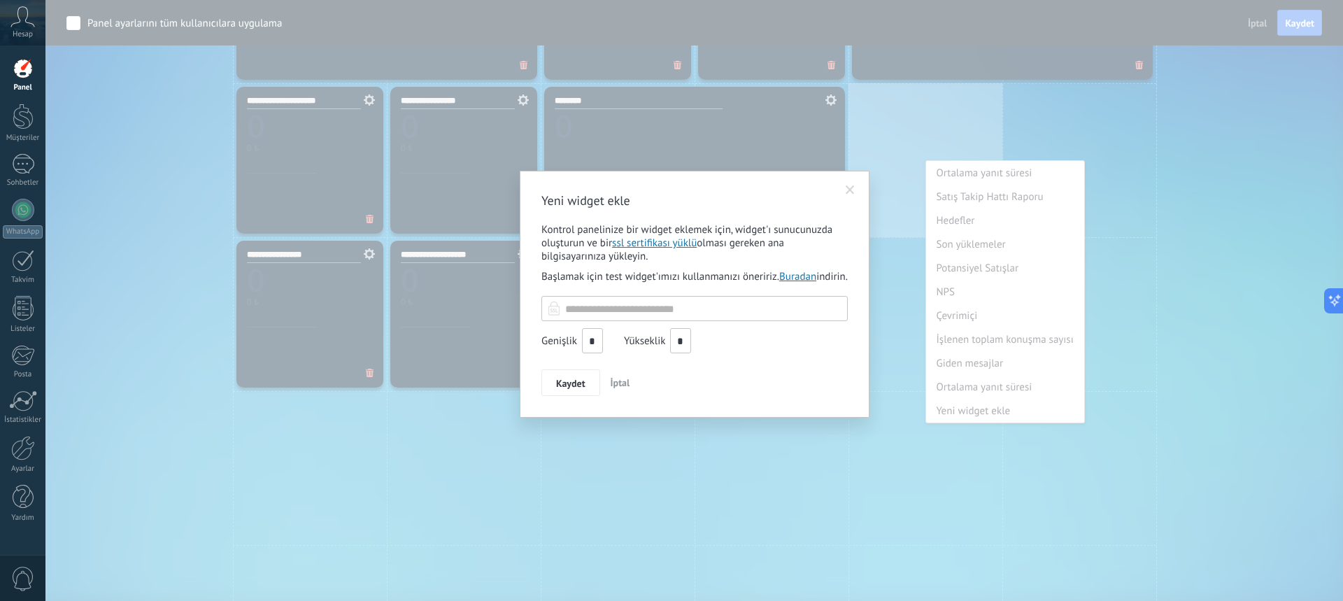
click at [810, 273] on link "Buradan" at bounding box center [797, 276] width 37 height 13
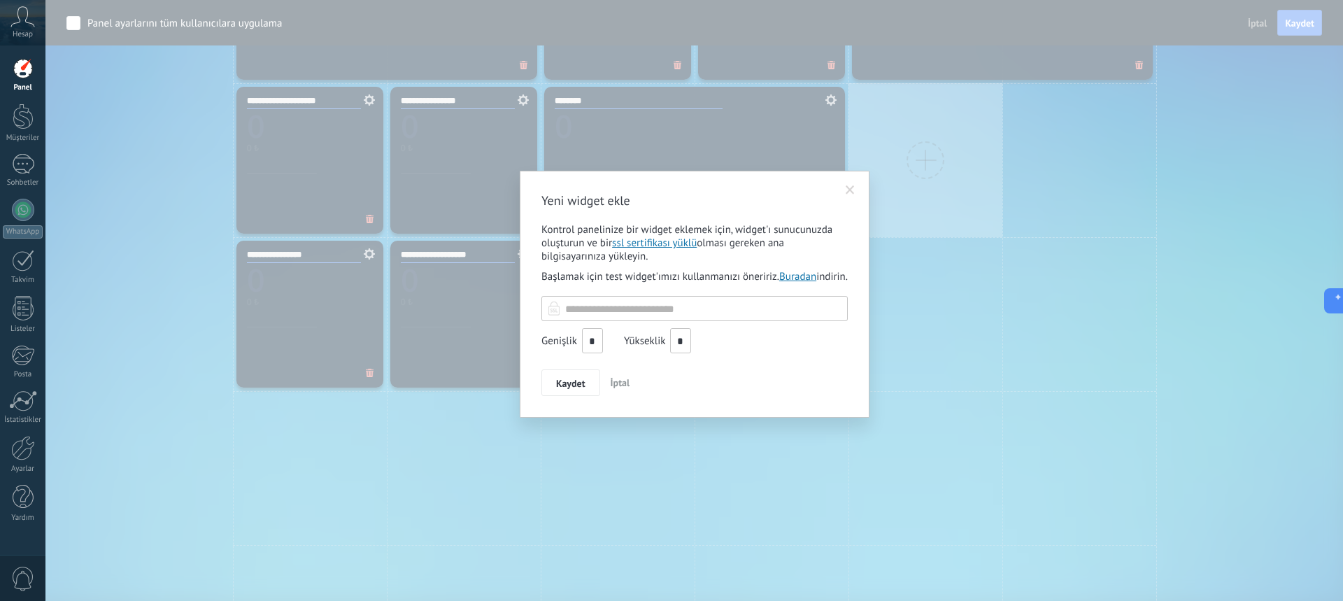
click at [854, 189] on span at bounding box center [849, 190] width 9 height 10
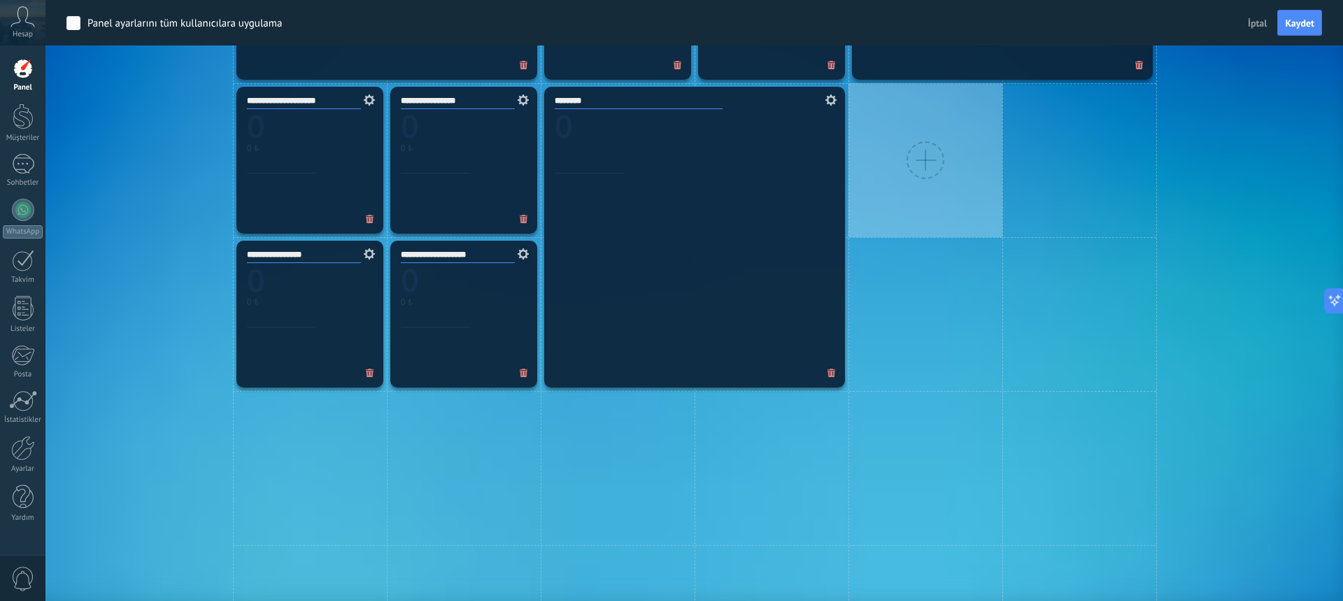
click at [948, 156] on div at bounding box center [925, 160] width 154 height 154
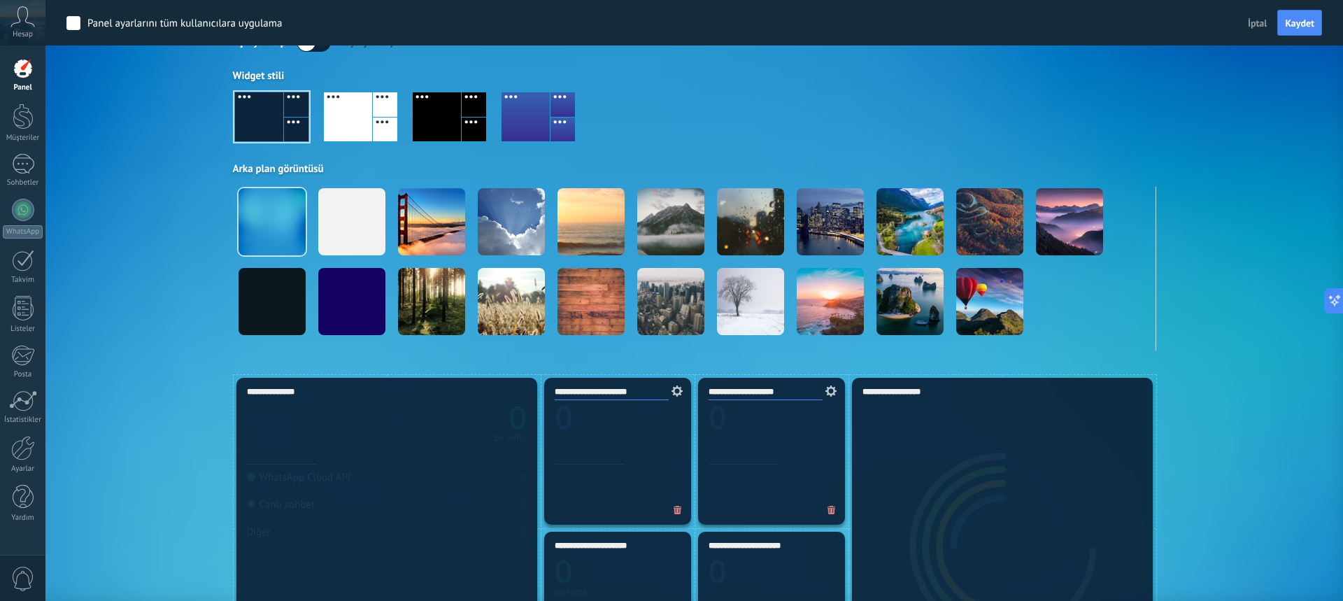
scroll to position [0, 0]
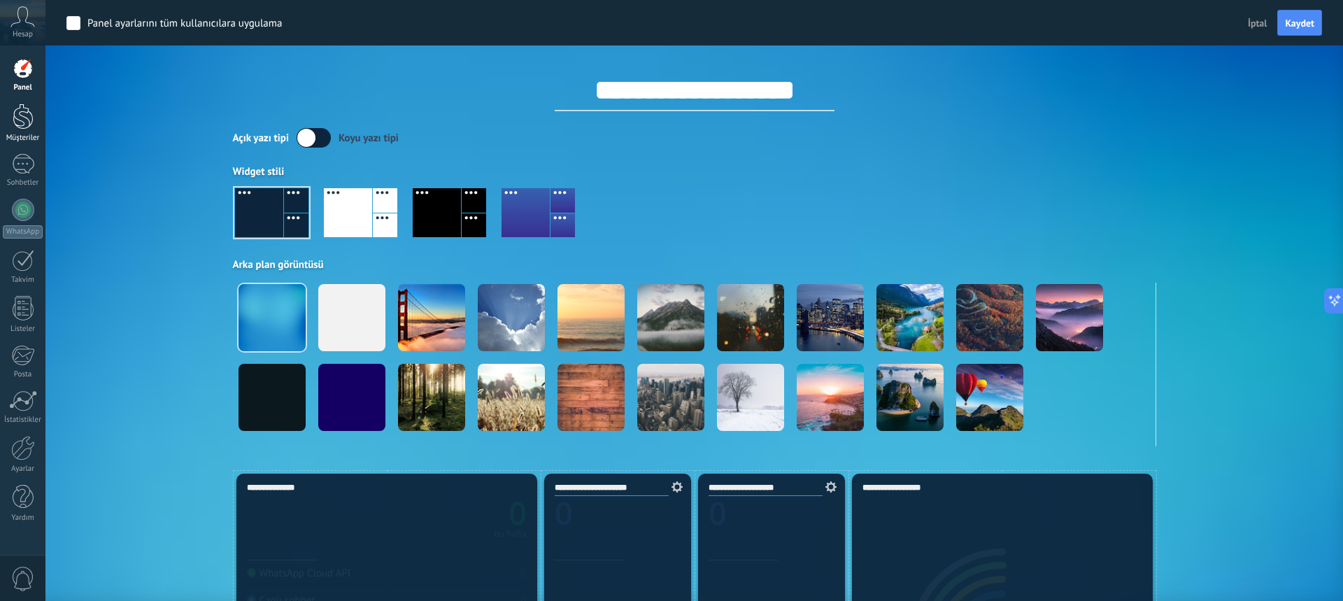
click at [31, 125] on div at bounding box center [23, 116] width 21 height 26
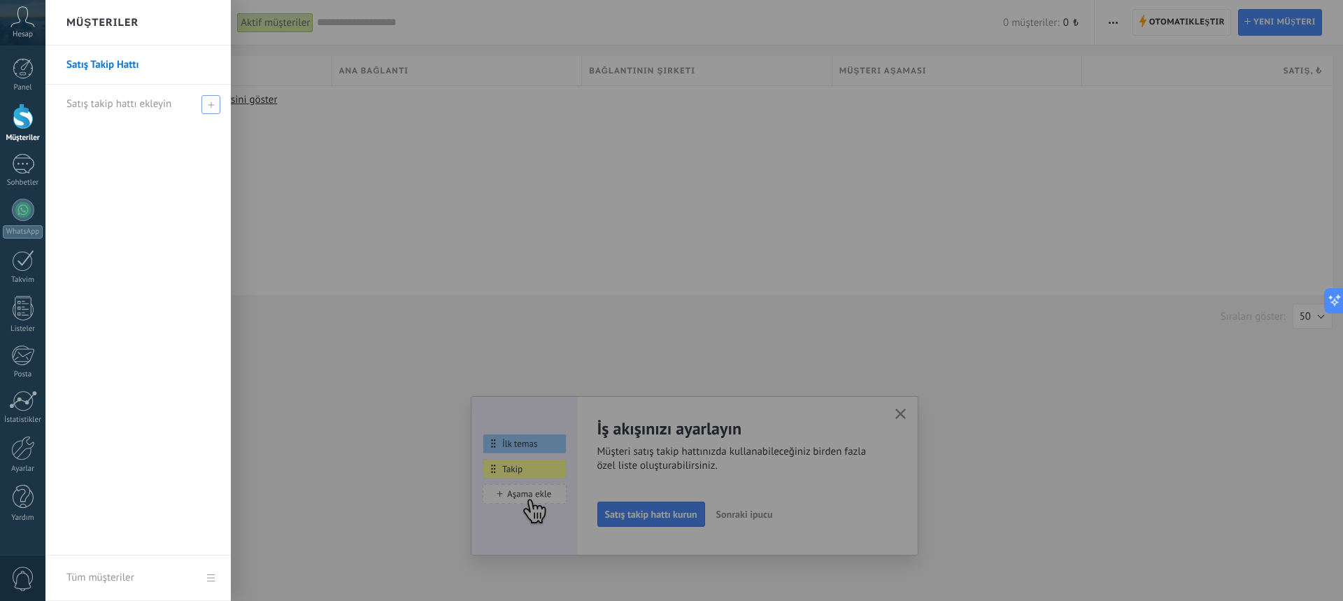
click at [215, 103] on span at bounding box center [210, 104] width 19 height 19
click at [127, 52] on link "Satış Takip Hattı" at bounding box center [141, 64] width 150 height 39
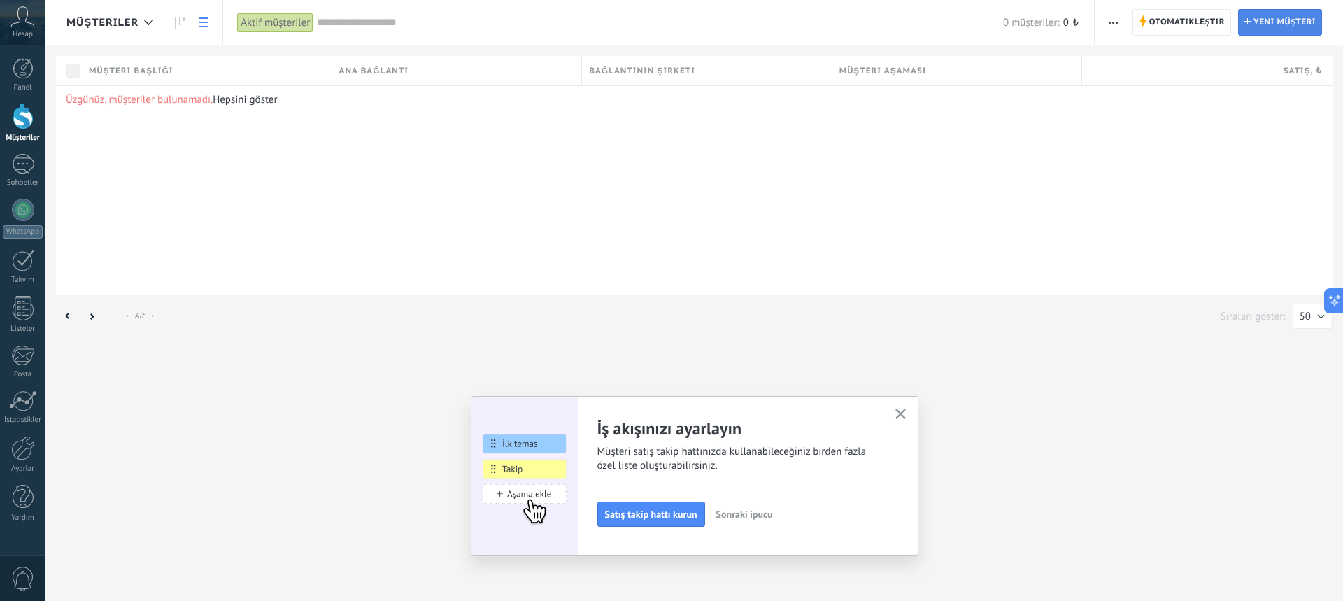
click at [1264, 24] on span "Yeni müşteri" at bounding box center [1284, 22] width 62 height 25
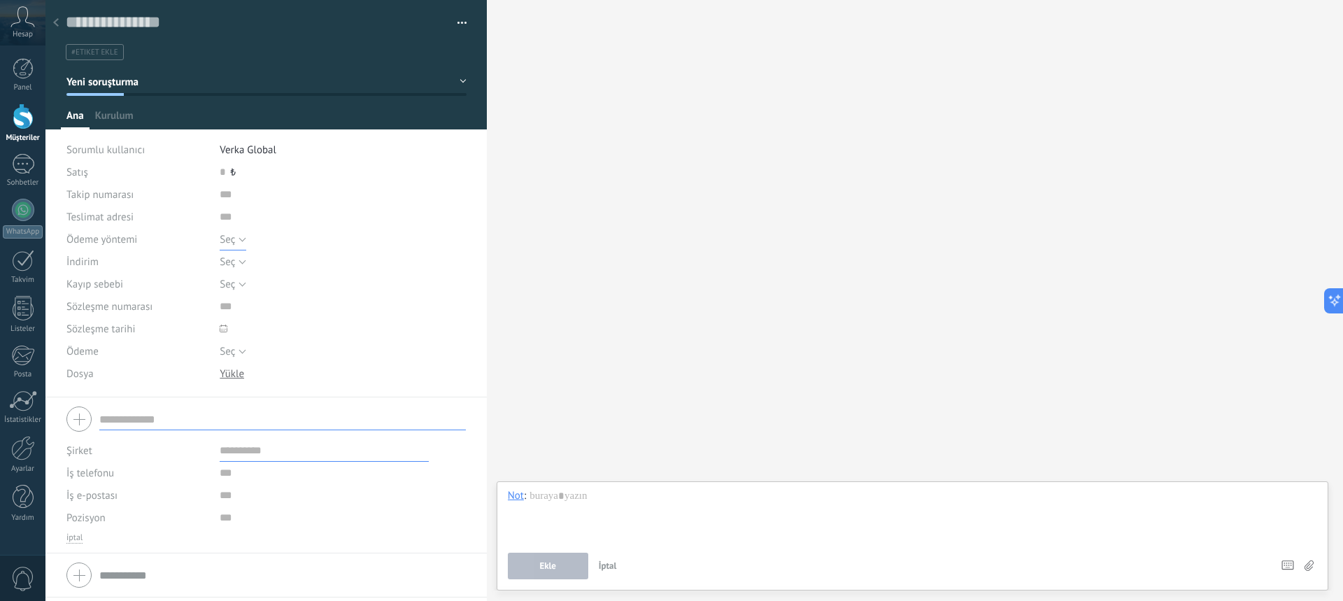
click at [240, 244] on button "Seç" at bounding box center [233, 239] width 26 height 22
click at [242, 238] on span "Seç" at bounding box center [329, 239] width 250 height 13
click at [242, 238] on button "Seç" at bounding box center [233, 239] width 26 height 22
click at [359, 363] on div "İndir Değiştir İndir Versiyonlar Sil" at bounding box center [343, 373] width 246 height 22
click at [229, 256] on span "Seç" at bounding box center [227, 261] width 15 height 13
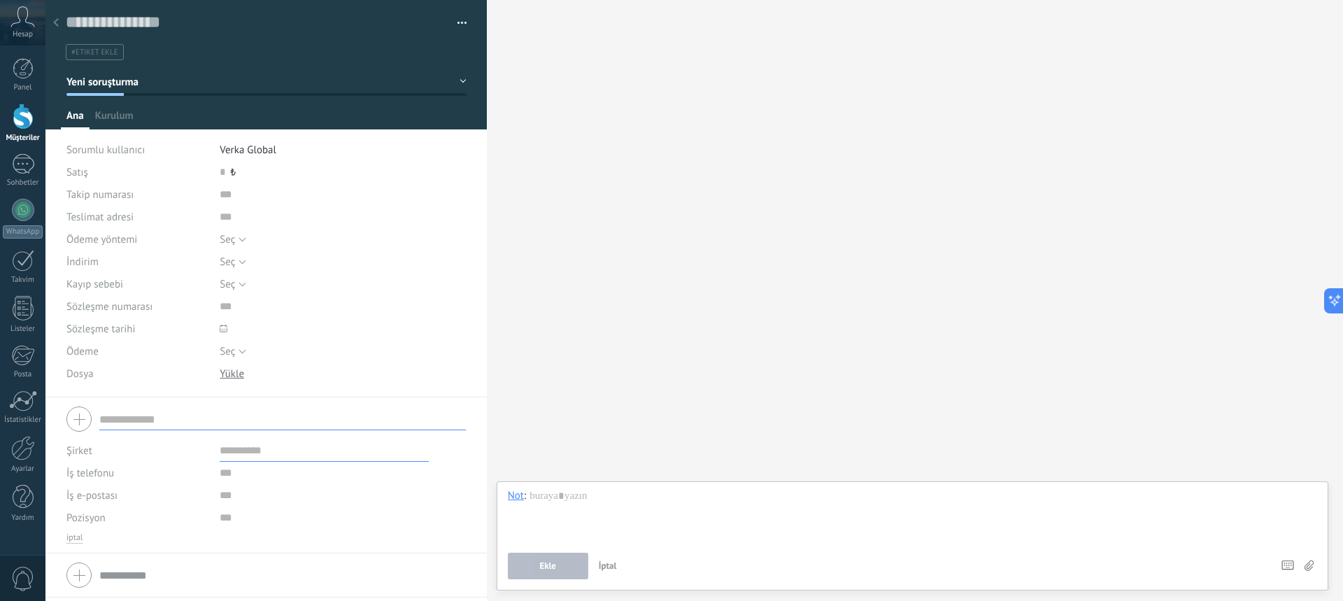
click at [292, 371] on div "İndir Değiştir İndir Versiyonlar Sil" at bounding box center [343, 373] width 246 height 22
click at [236, 286] on button "Seç" at bounding box center [233, 284] width 26 height 22
click at [337, 249] on div "Seç [GEOGRAPHIC_DATA] Kart ödemesi Nakit Seç" at bounding box center [343, 239] width 246 height 22
click at [222, 308] on input "text" at bounding box center [324, 306] width 209 height 22
click at [242, 454] on input "text" at bounding box center [324, 450] width 209 height 22
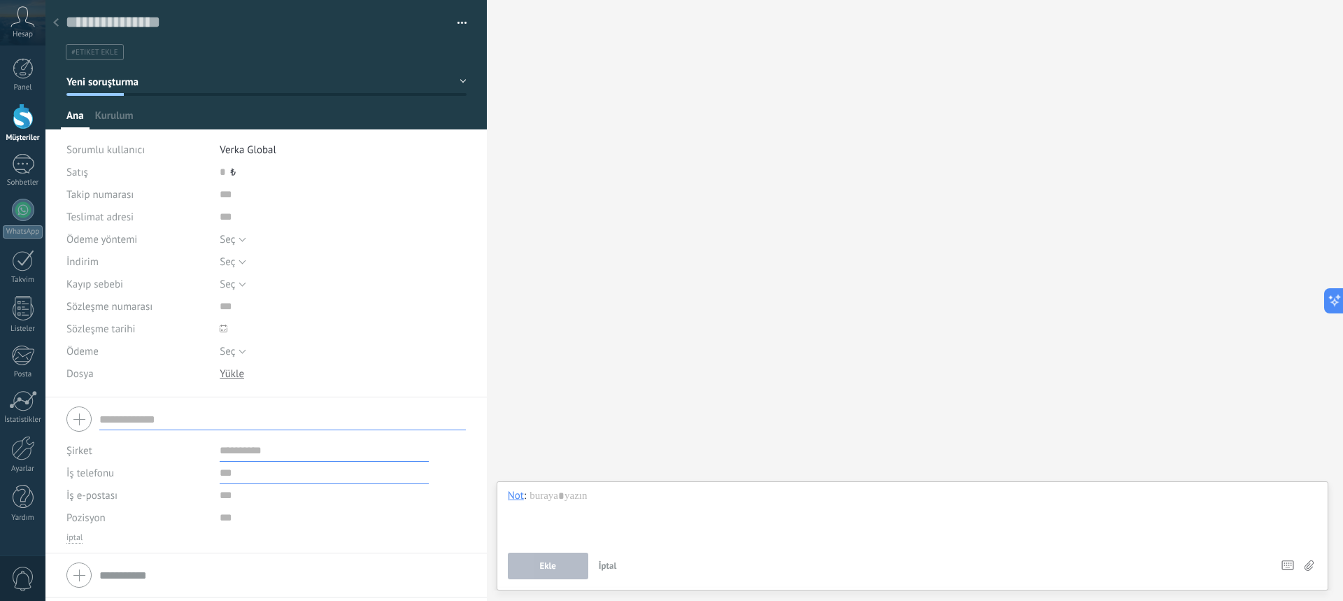
click at [255, 472] on input "text" at bounding box center [324, 472] width 209 height 22
drag, startPoint x: 270, startPoint y: 501, endPoint x: 294, endPoint y: 520, distance: 31.3
click at [270, 501] on input "text" at bounding box center [324, 495] width 209 height 22
click at [138, 417] on input "text" at bounding box center [282, 419] width 366 height 22
click at [57, 23] on icon at bounding box center [56, 22] width 6 height 8
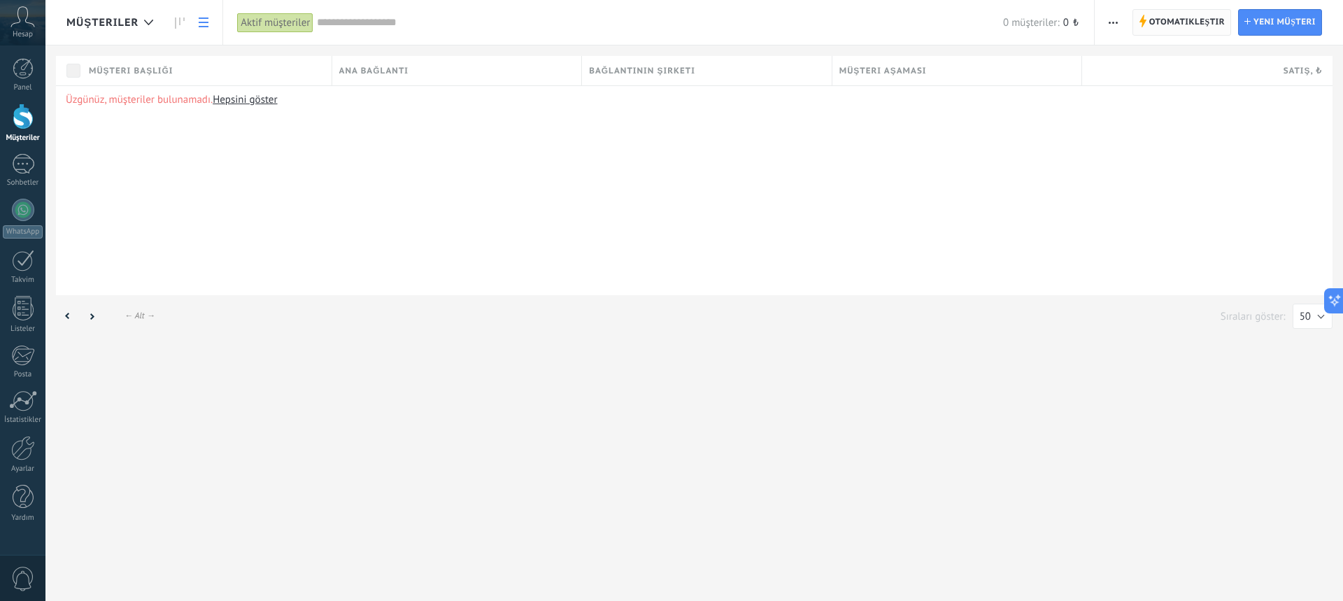
click at [1217, 21] on span "Otomatikleştir" at bounding box center [1187, 22] width 76 height 25
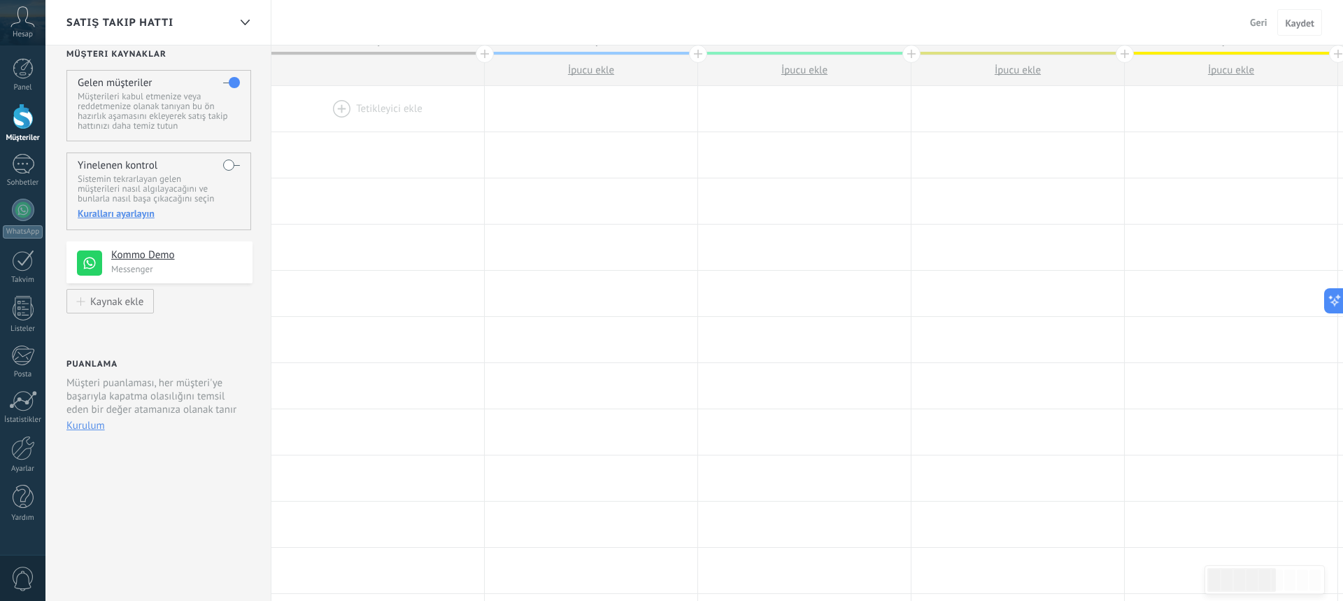
scroll to position [31, 0]
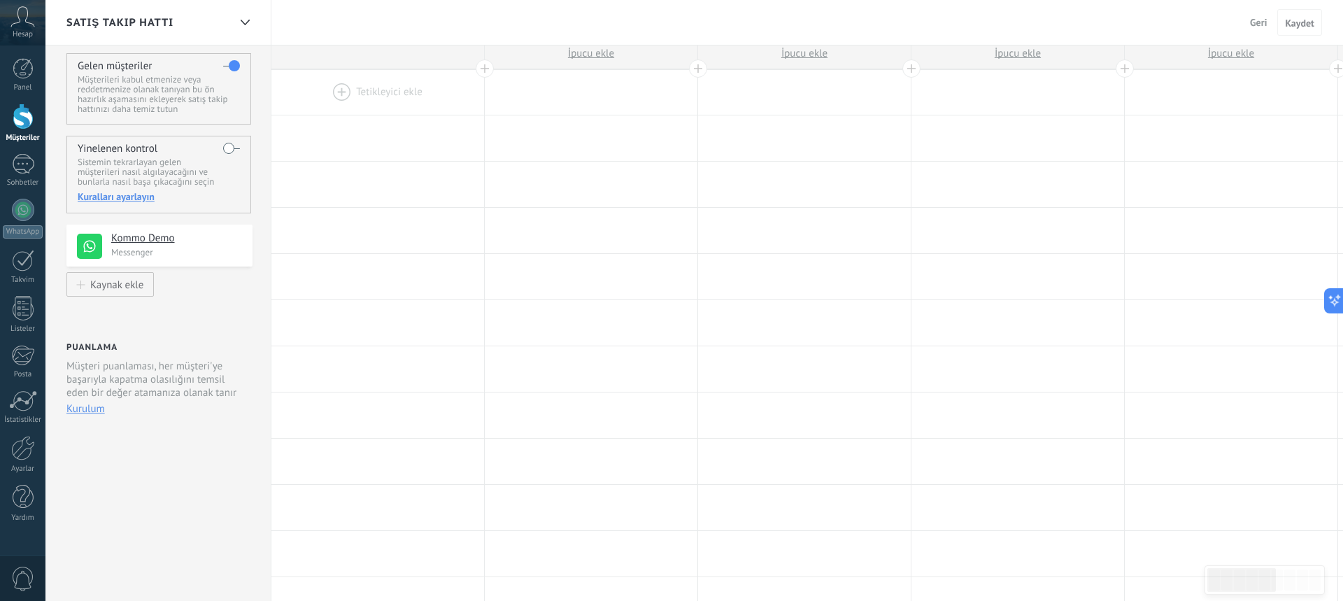
click at [227, 145] on label at bounding box center [231, 148] width 17 height 22
click at [231, 145] on label at bounding box center [231, 148] width 17 height 22
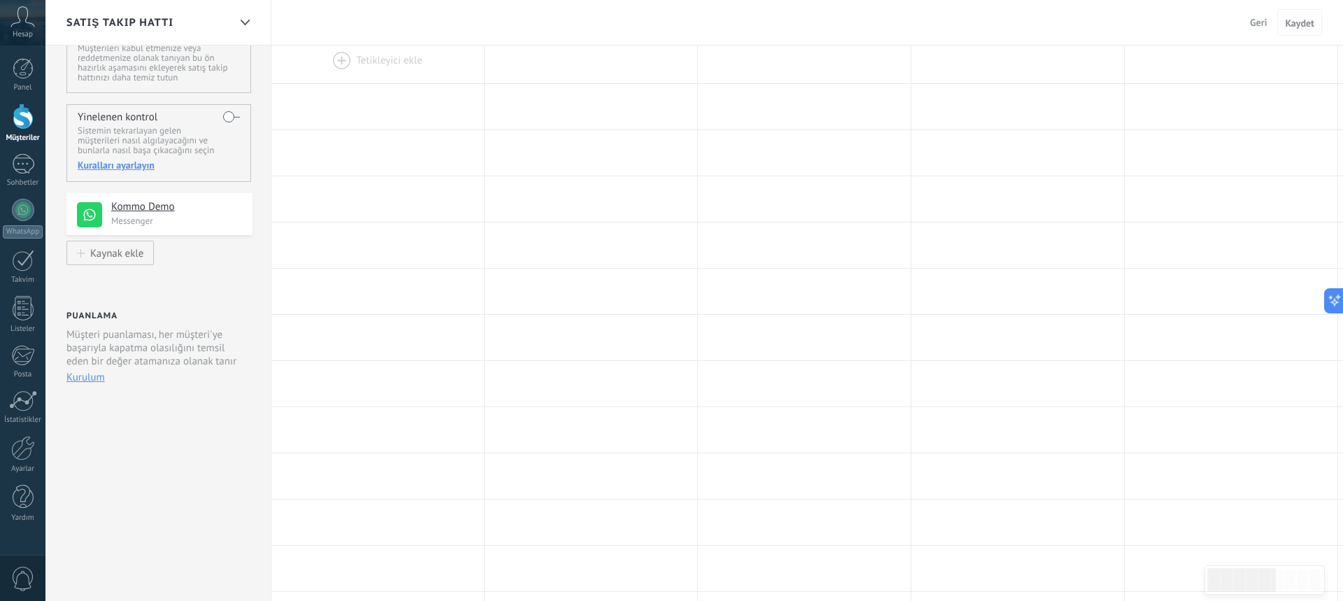
scroll to position [0, 0]
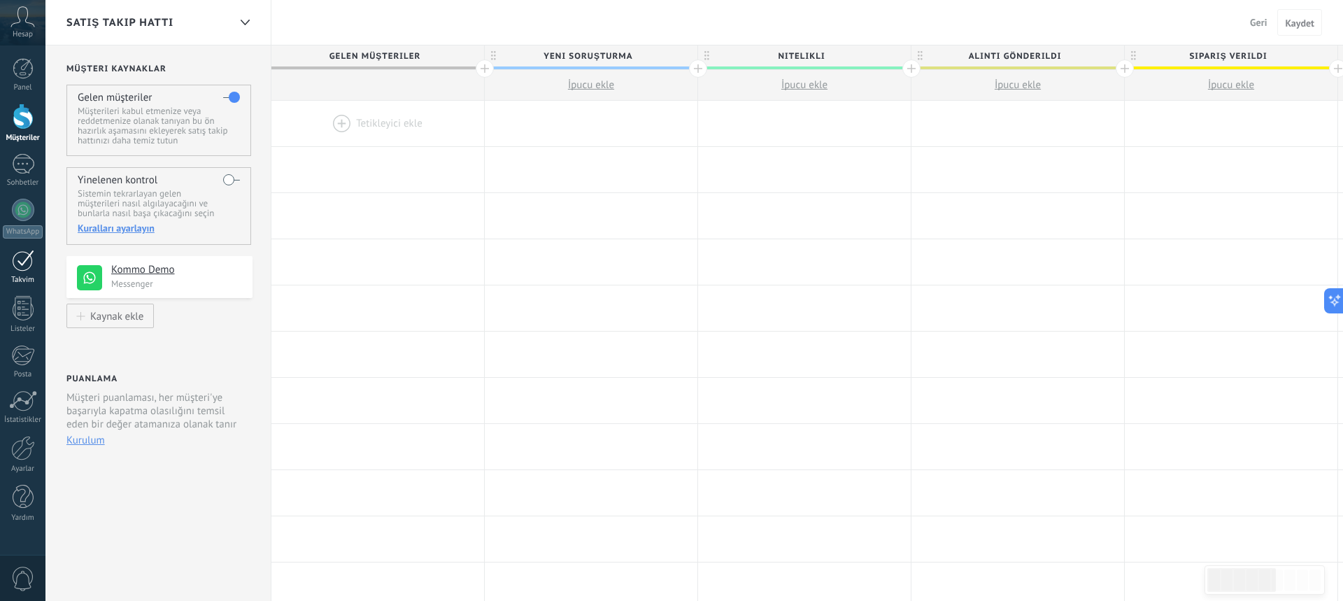
click at [20, 268] on div at bounding box center [23, 261] width 22 height 22
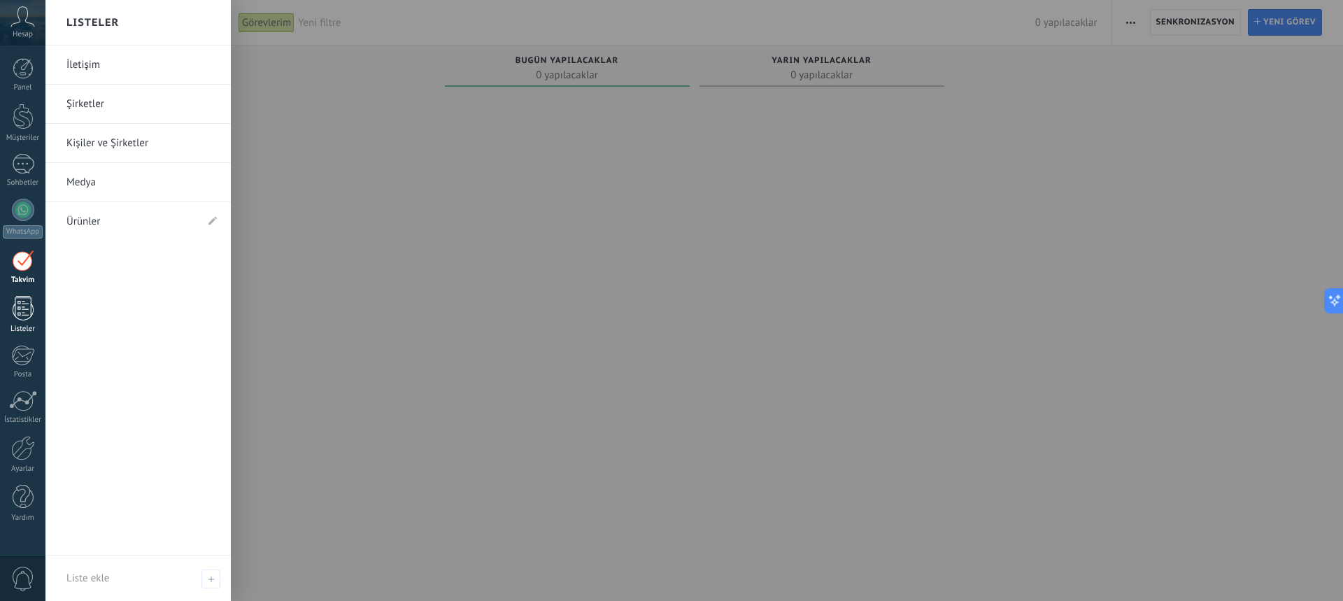
click at [29, 313] on div at bounding box center [23, 308] width 21 height 24
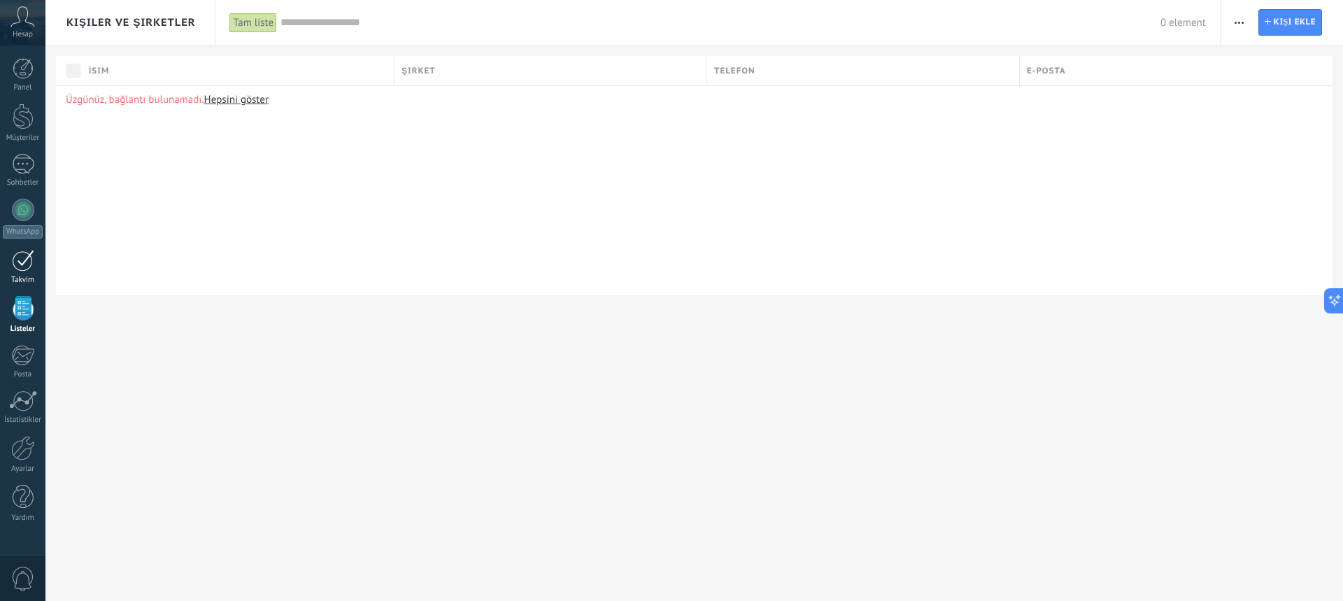
click at [29, 278] on div "Takvim" at bounding box center [23, 280] width 41 height 9
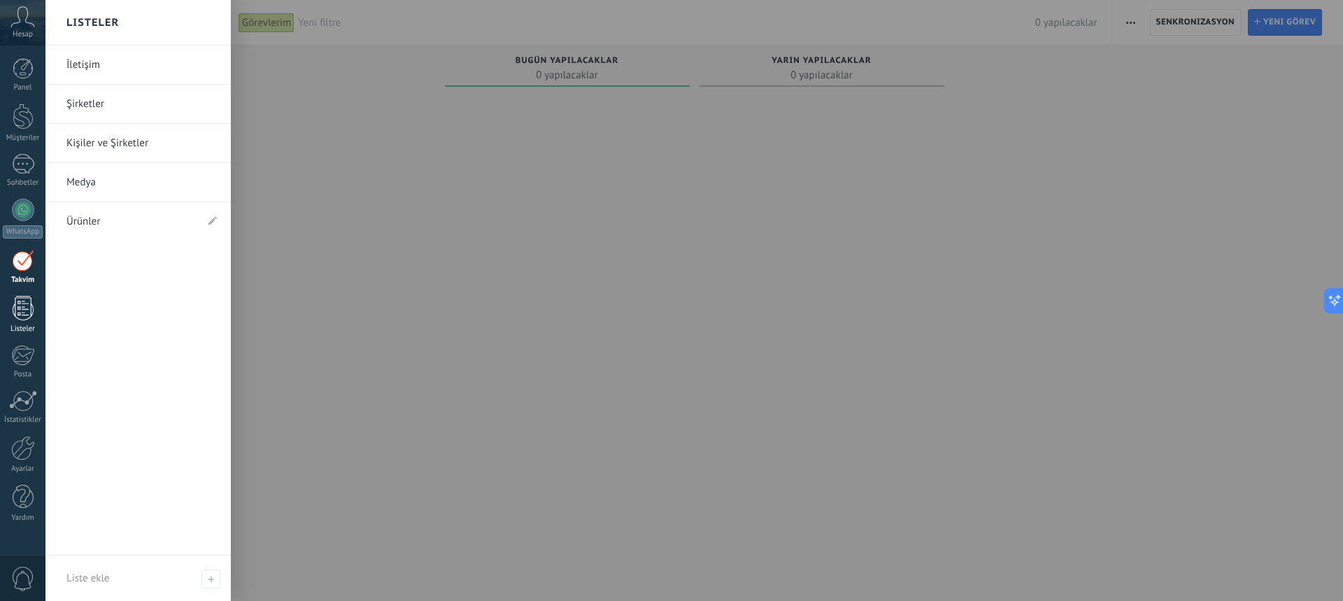
click at [25, 313] on div at bounding box center [23, 308] width 21 height 24
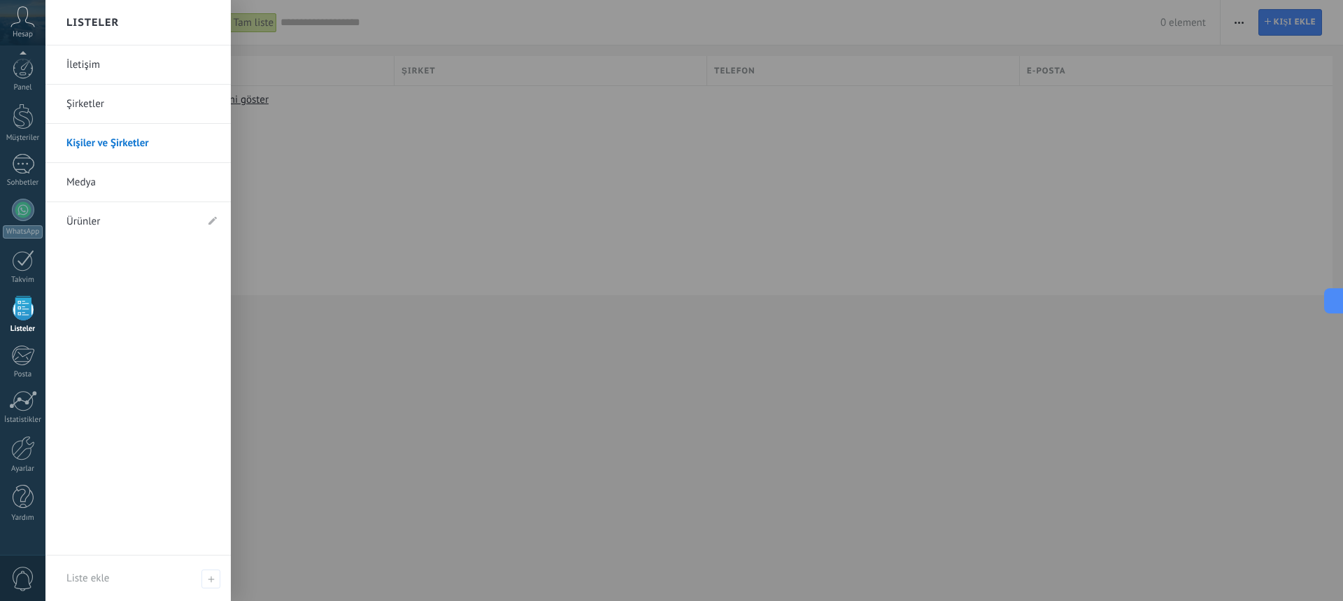
click at [124, 227] on link "Ürünler" at bounding box center [130, 221] width 129 height 39
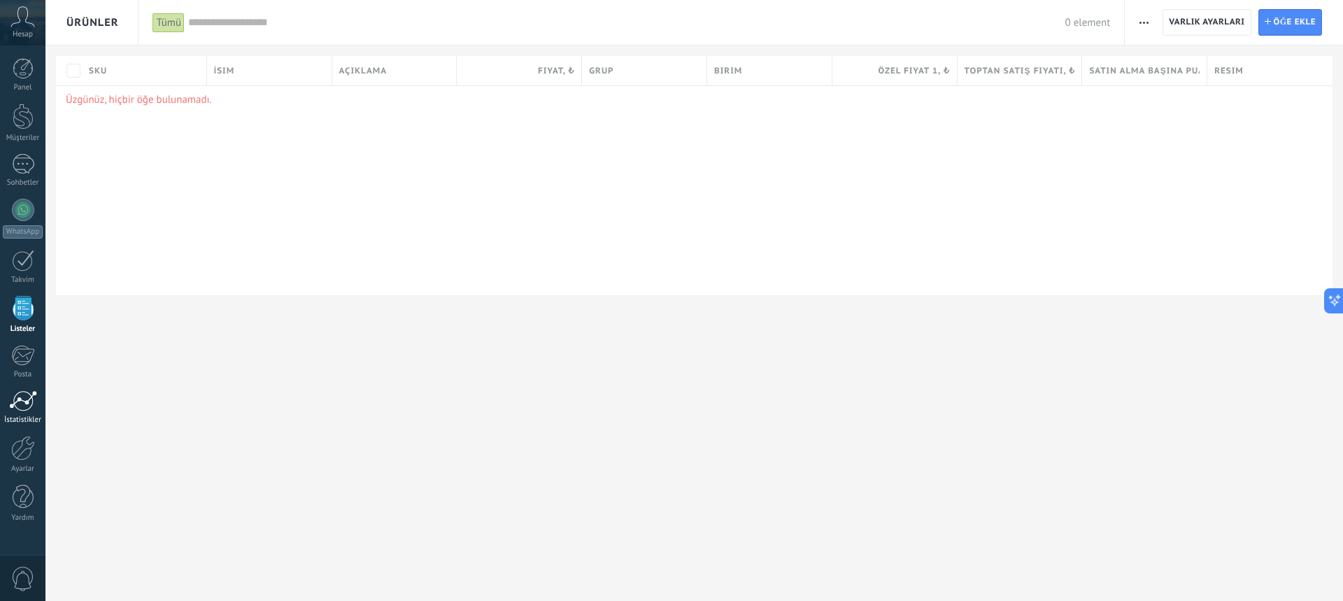
click at [27, 412] on link "İstatistikler" at bounding box center [22, 407] width 45 height 34
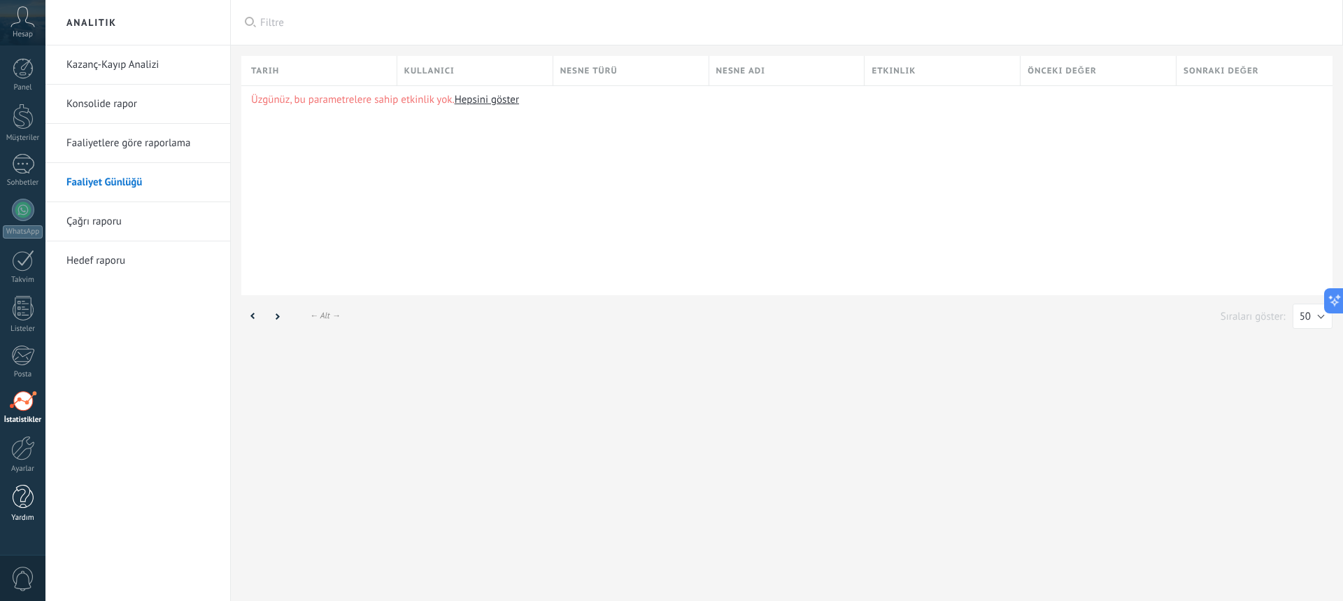
click at [27, 503] on div at bounding box center [23, 497] width 21 height 24
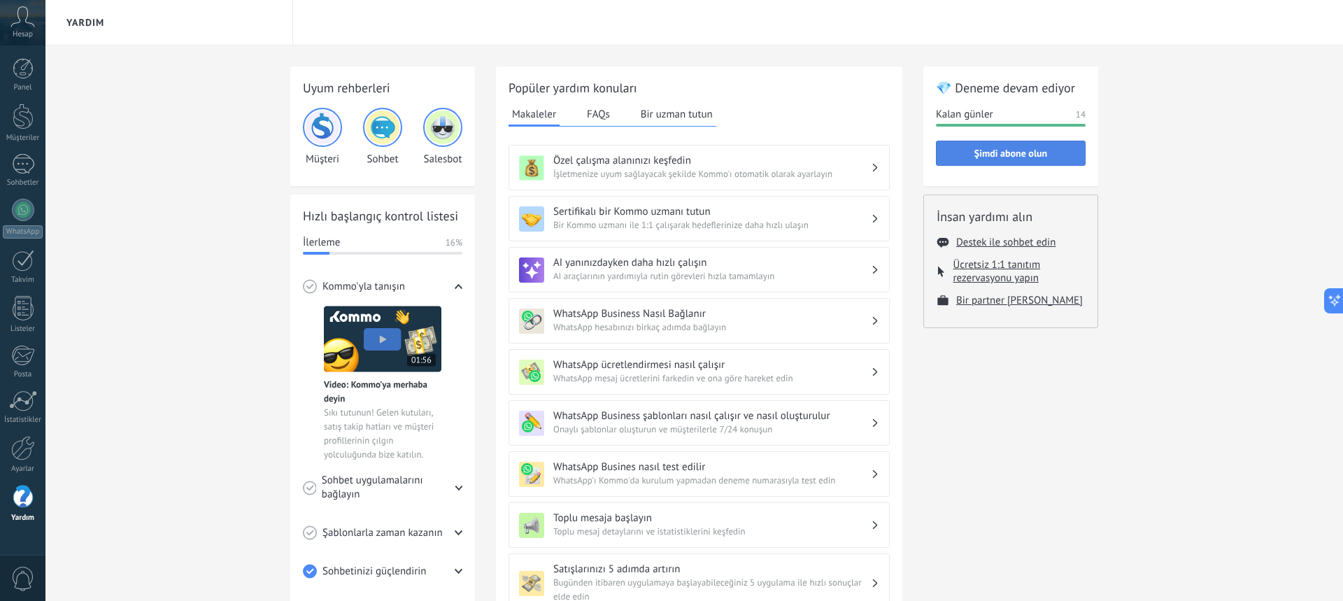
click at [1024, 155] on span "Şimdi abone olun" at bounding box center [1010, 153] width 73 height 10
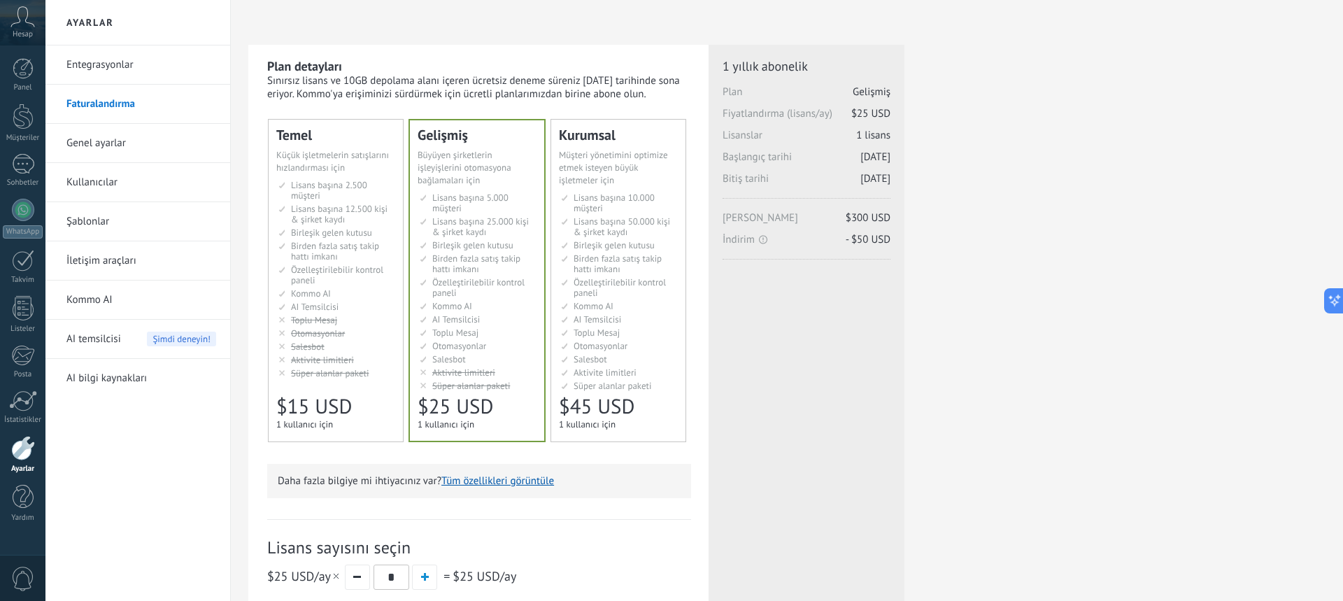
scroll to position [1, 0]
click at [585, 352] on span "Salesbot" at bounding box center [590, 358] width 34 height 12
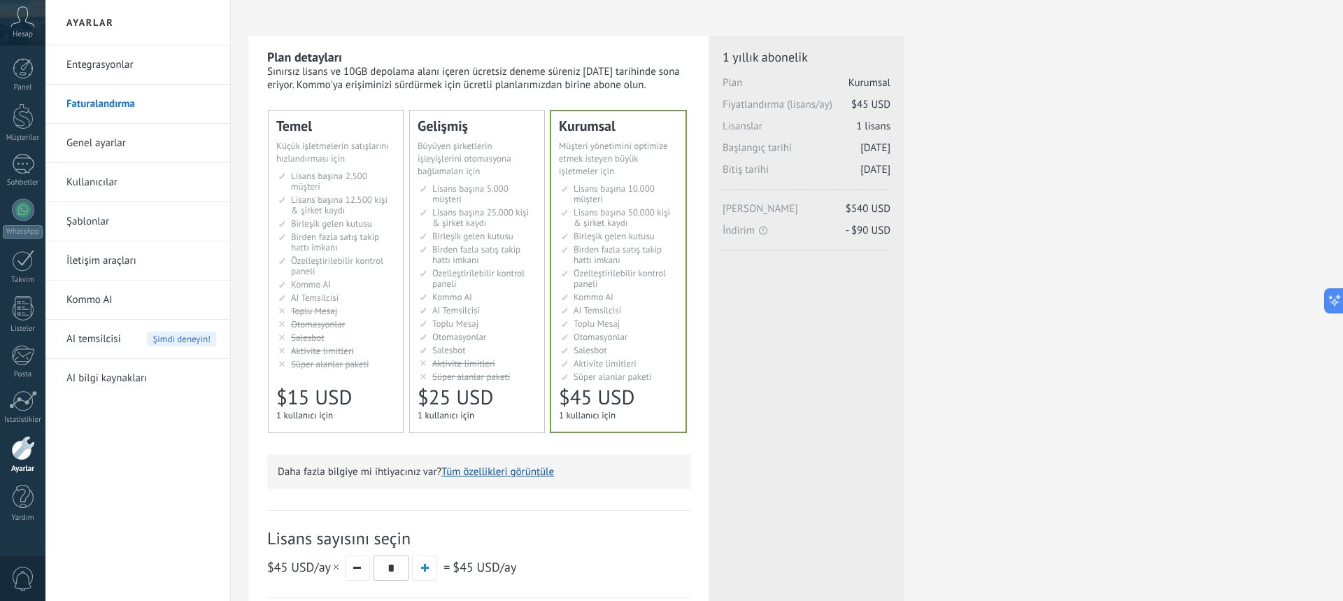
scroll to position [0, 0]
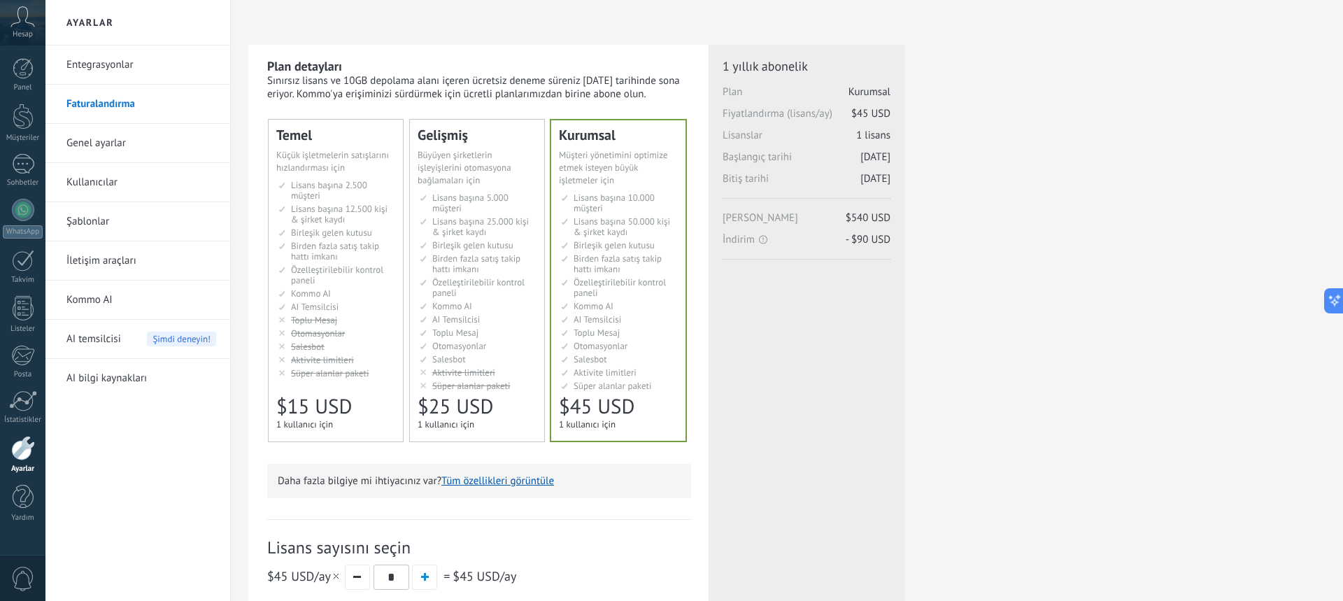
click at [343, 305] on li "AI-агент AI agent Agente de IA AI agent Agente de IA Agen AI AI Temsilcisi" at bounding box center [336, 306] width 117 height 10
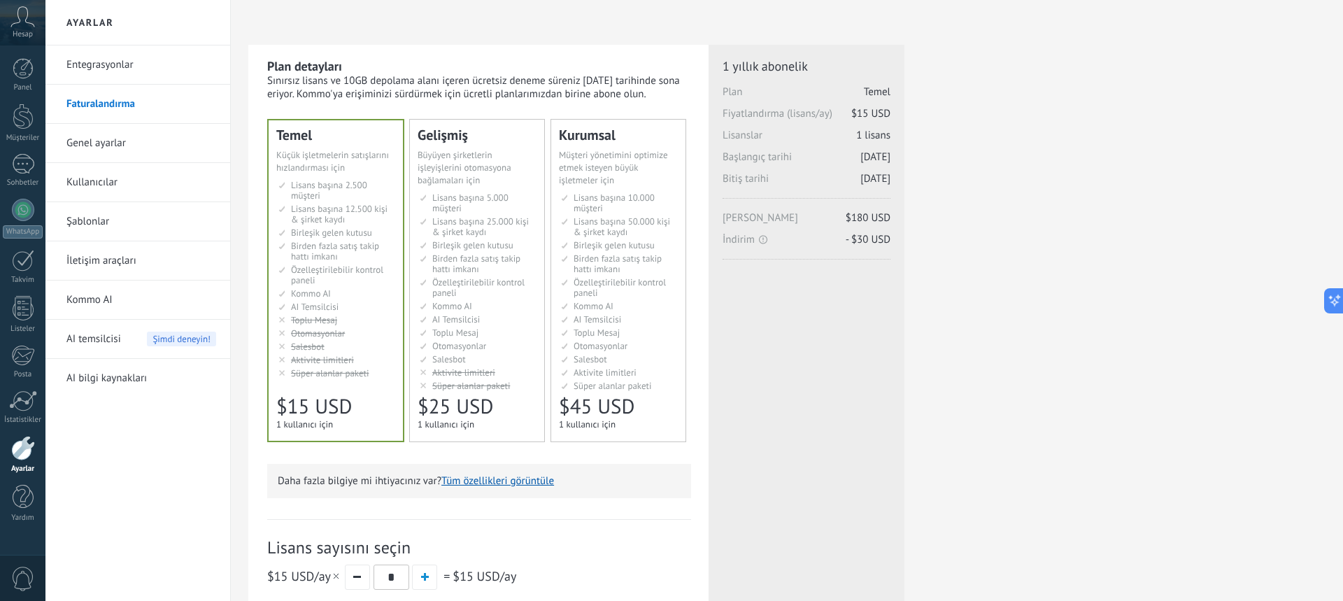
click at [445, 286] on span "Özelleştirilebilir kontrol paneli" at bounding box center [478, 287] width 92 height 22
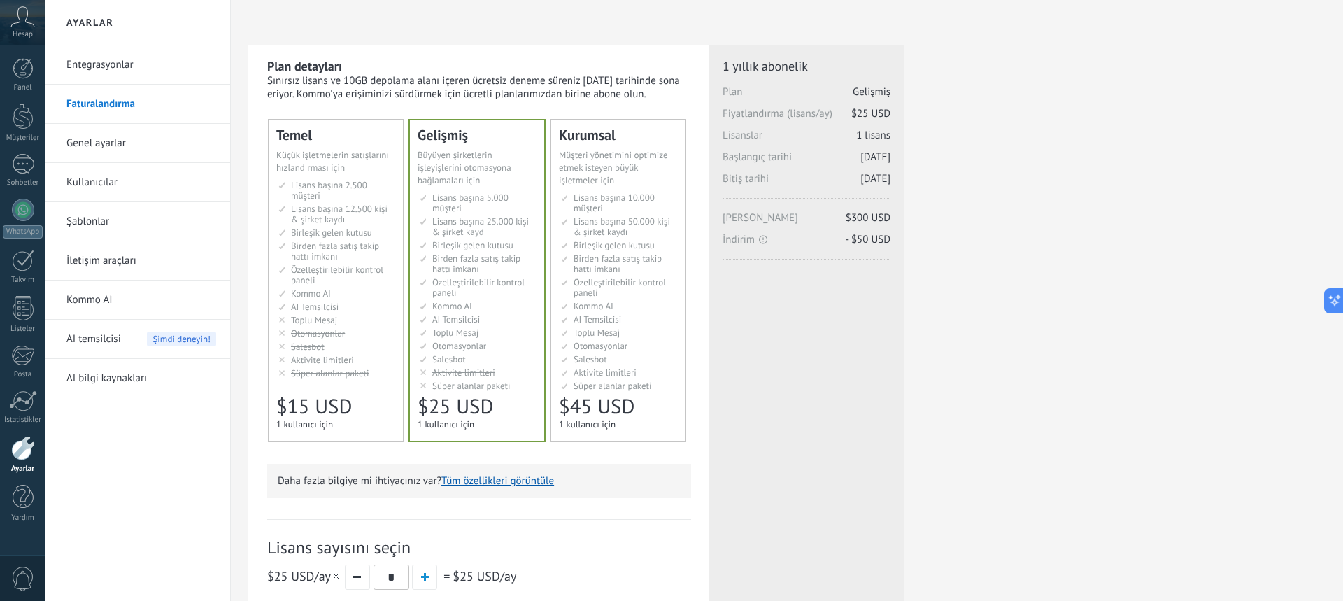
click at [634, 328] on li "Рассылки Broadcasting Difusión Google Analytics和网站集成 Difusão Penyiaran Toplu Me…" at bounding box center [619, 332] width 117 height 10
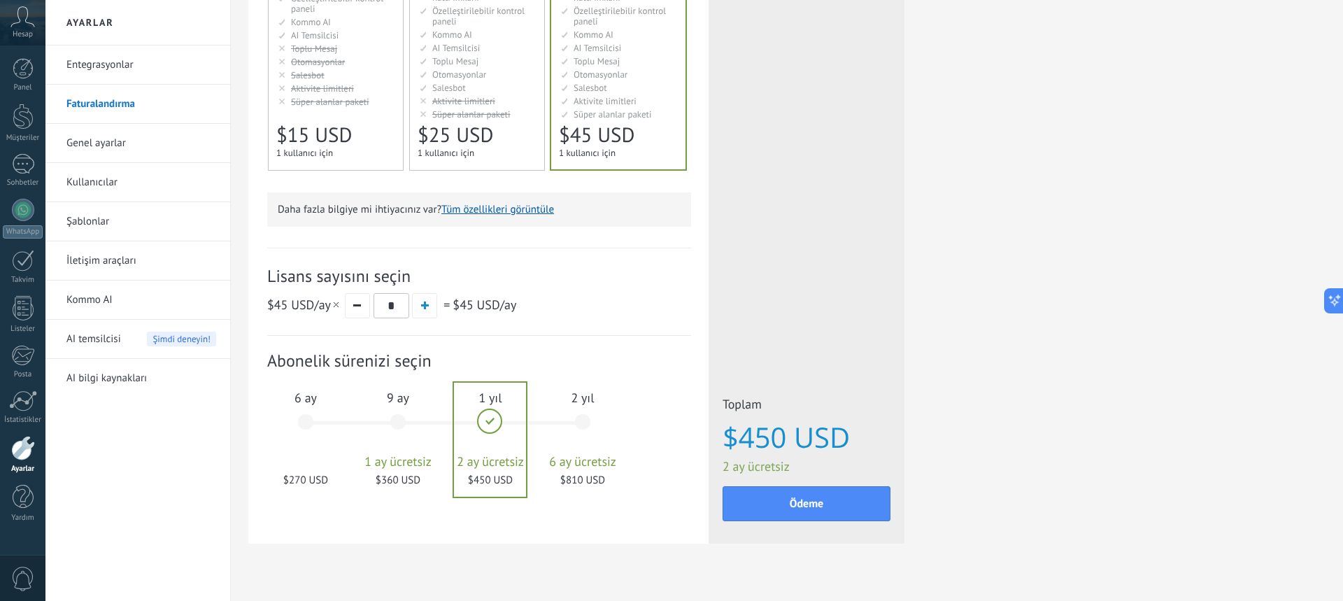
scroll to position [295, 0]
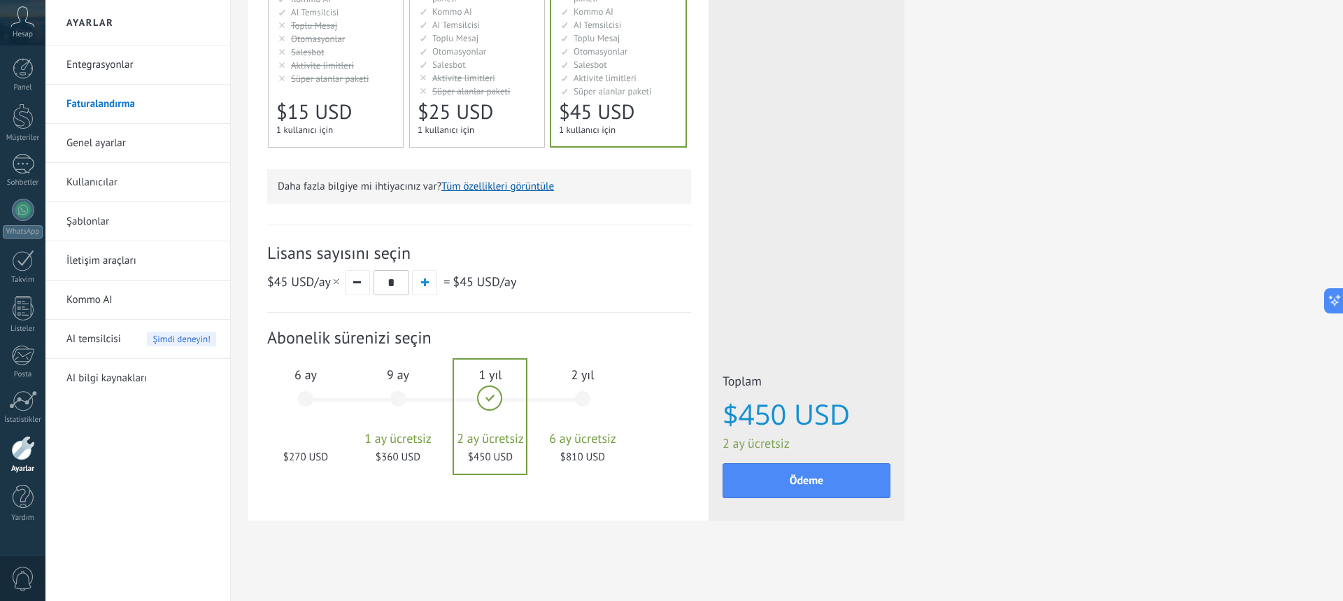
click at [582, 395] on div "2 yıl 6 ay ücretsiz $810 USD" at bounding box center [583, 405] width 76 height 99
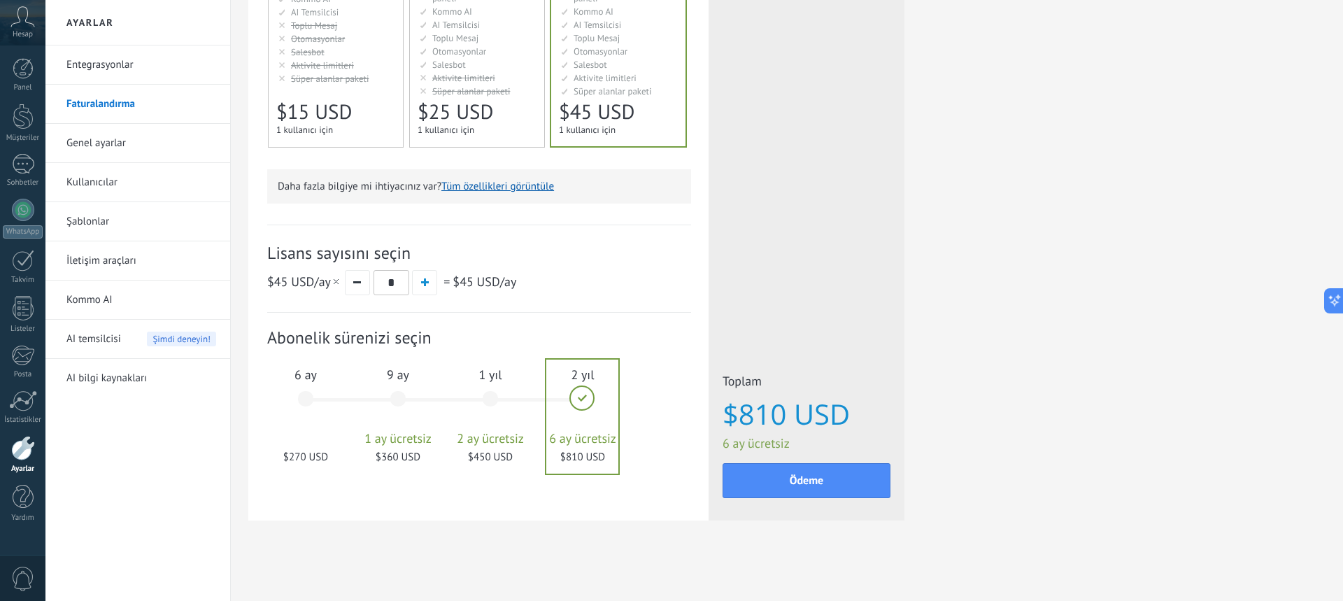
click at [501, 372] on span "1 yıl" at bounding box center [490, 374] width 76 height 16
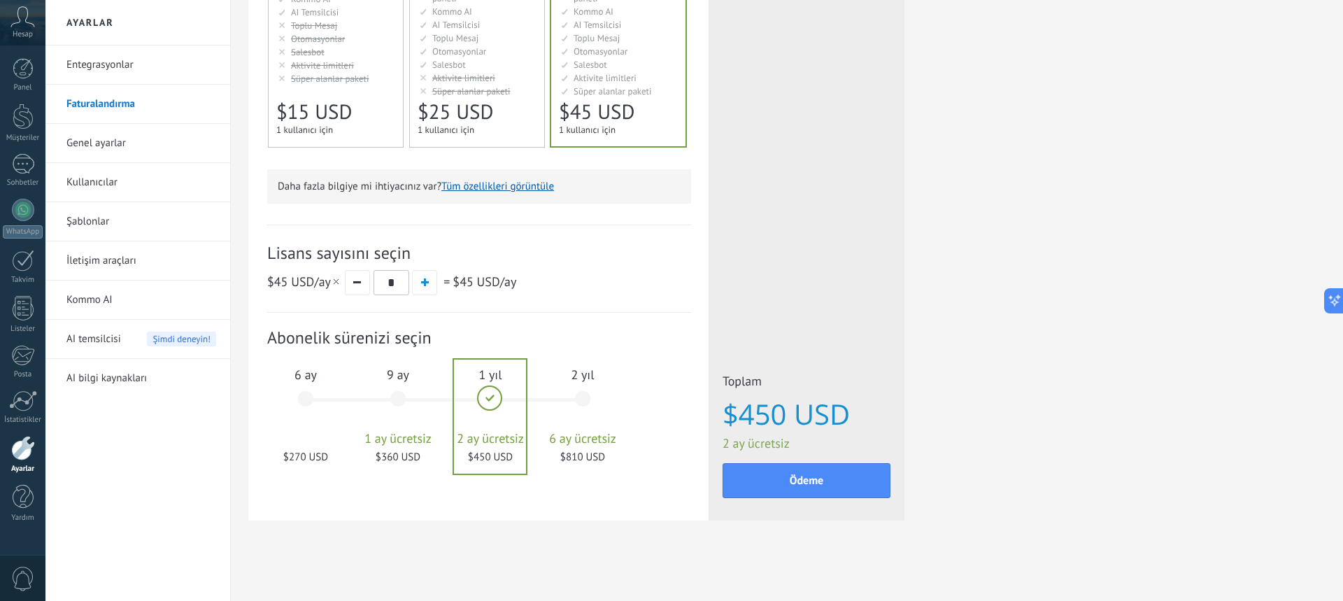
click at [404, 383] on div "9 ay 1 ay ücretsiz $360 USD" at bounding box center [398, 405] width 76 height 99
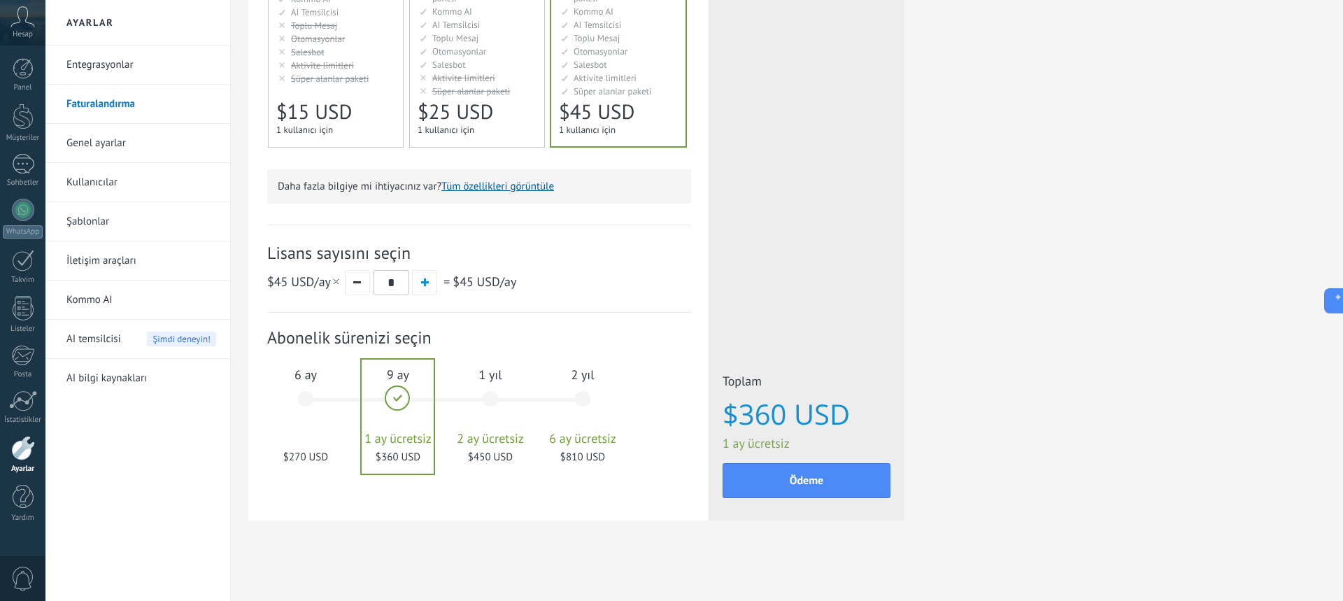
click at [508, 382] on span "1 yıl" at bounding box center [490, 374] width 76 height 16
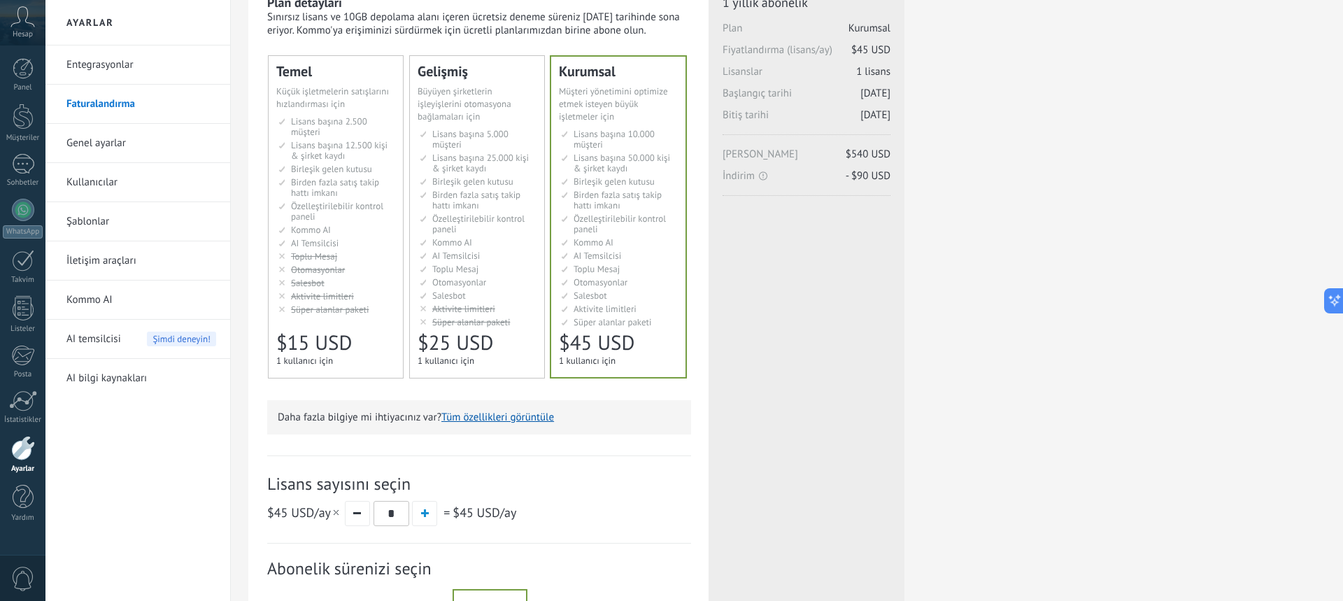
scroll to position [0, 0]
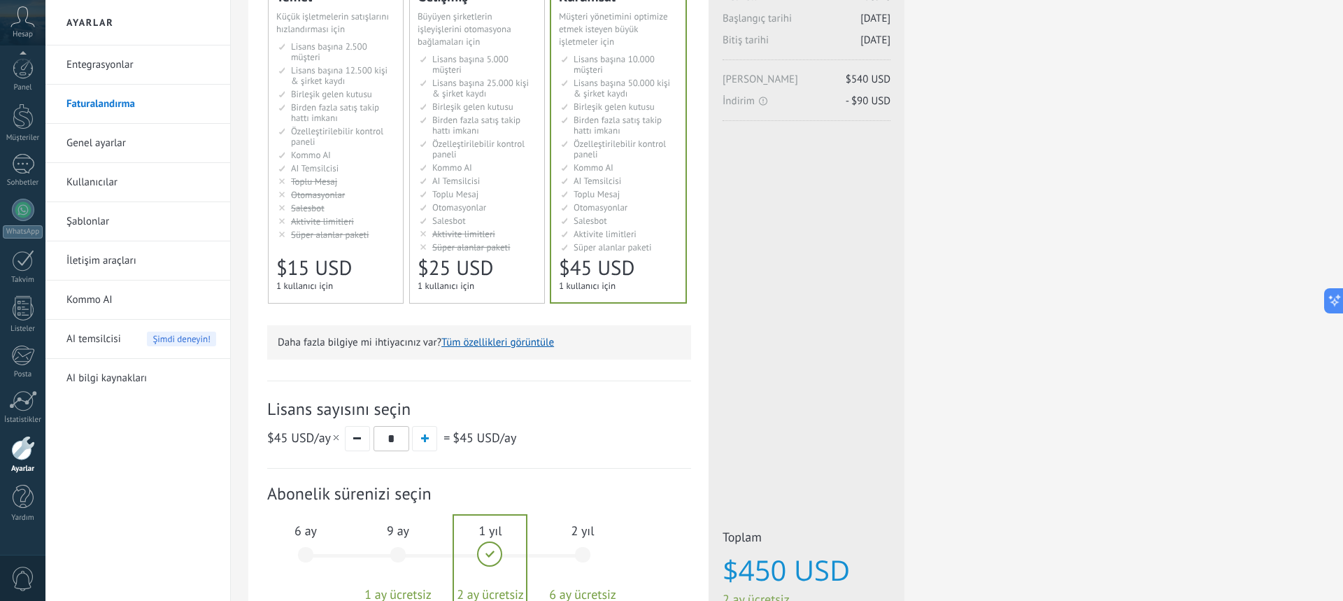
click at [20, 571] on span "0" at bounding box center [23, 578] width 24 height 24
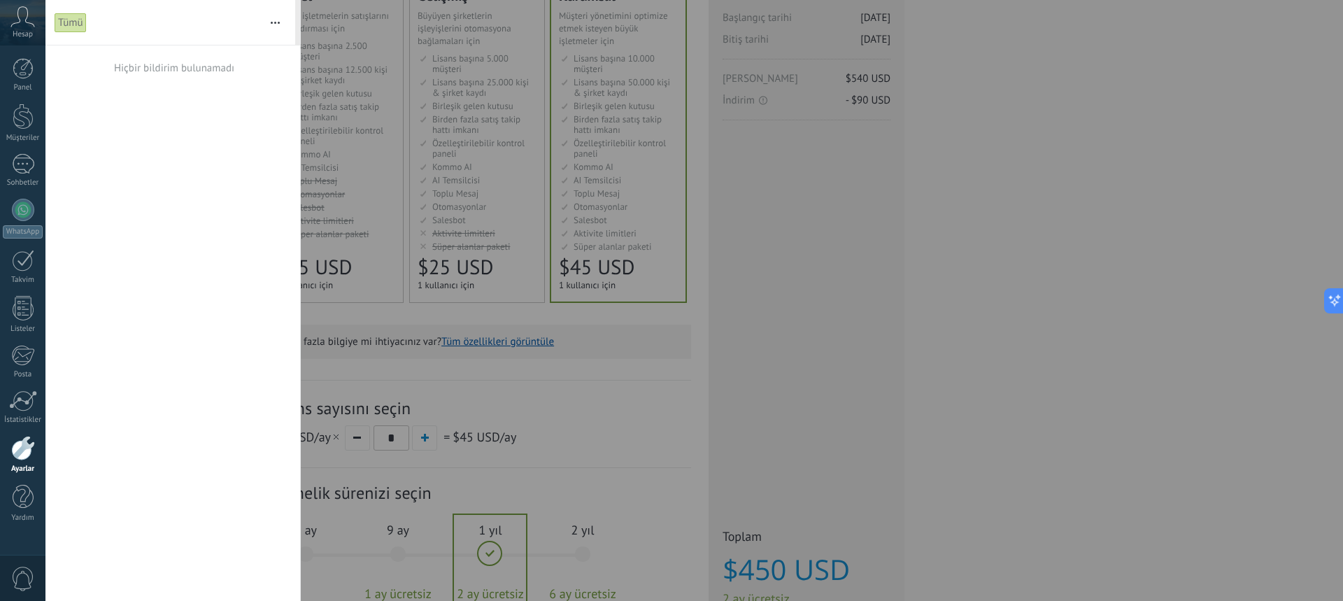
click at [77, 27] on div "Tümü" at bounding box center [71, 23] width 32 height 20
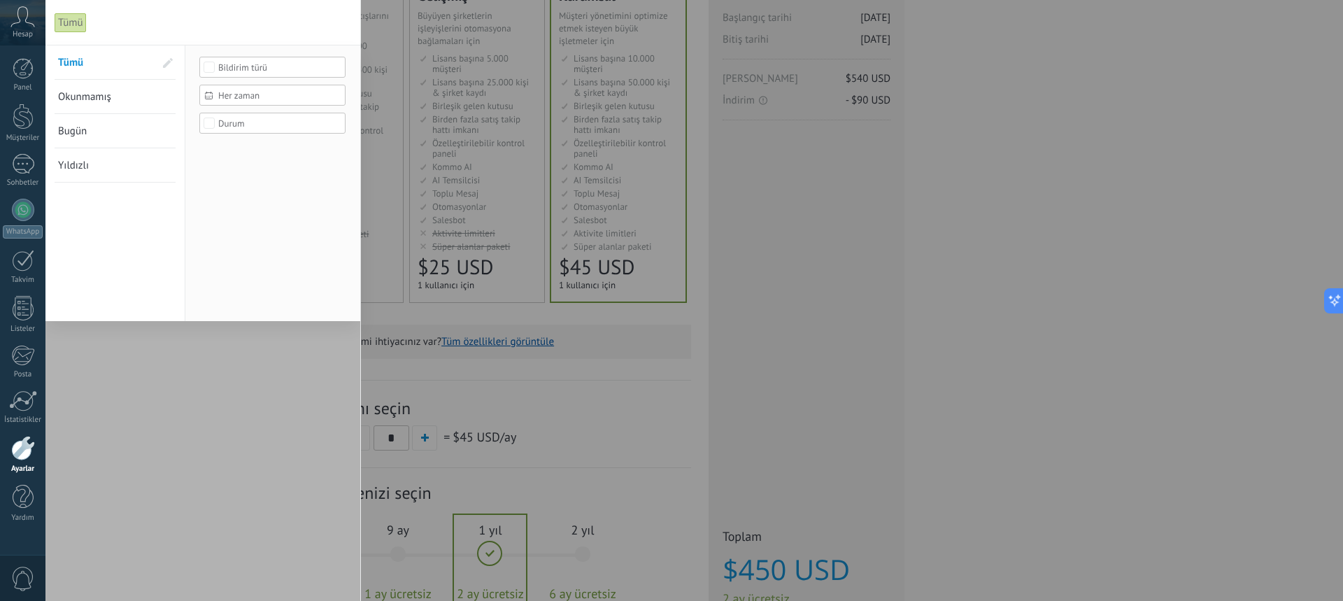
click at [19, 16] on icon at bounding box center [22, 16] width 24 height 21
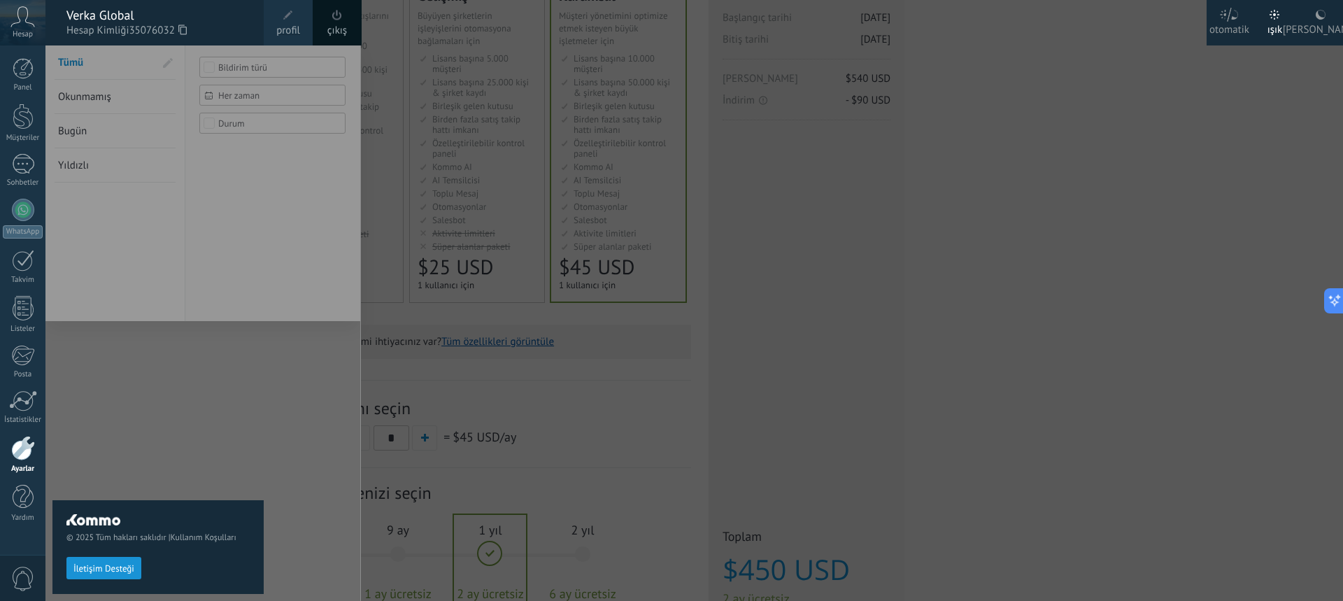
click at [143, 13] on div "Verka Global" at bounding box center [157, 15] width 183 height 15
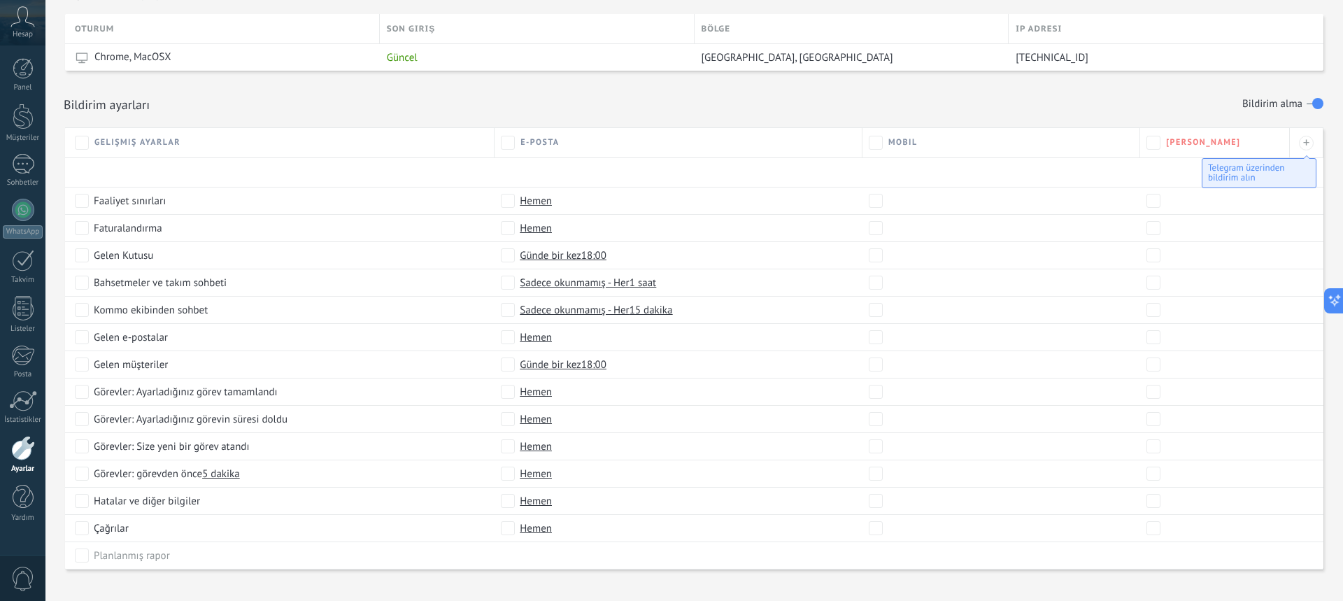
scroll to position [544, 0]
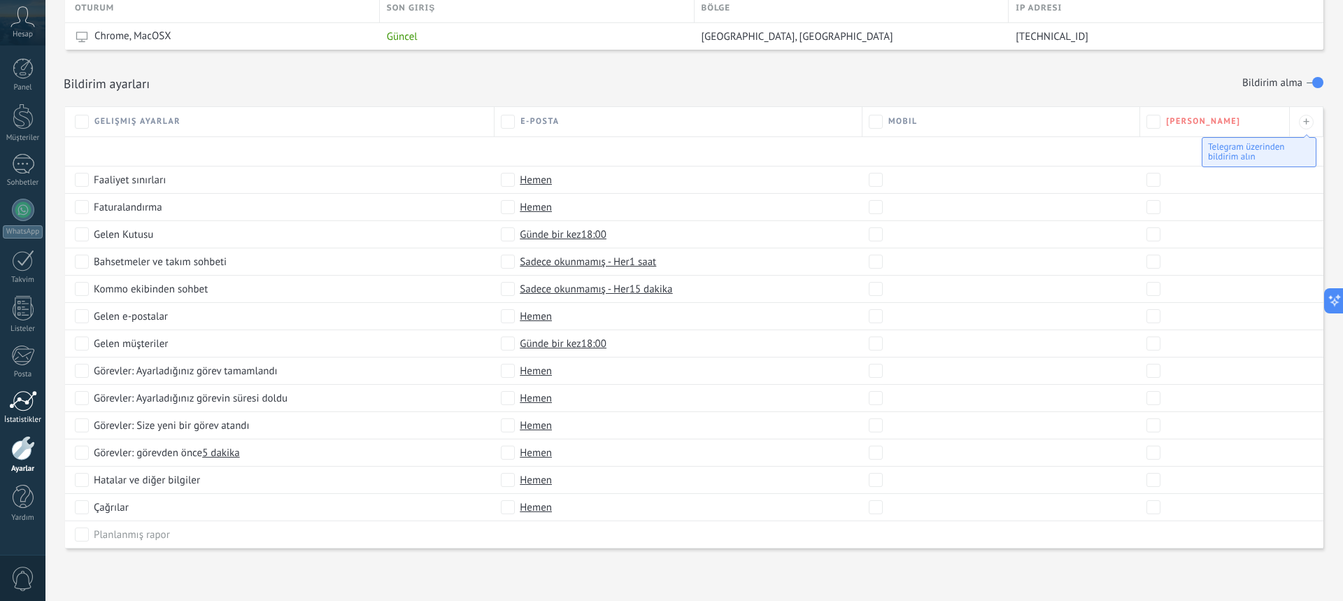
click at [18, 403] on div at bounding box center [23, 400] width 28 height 21
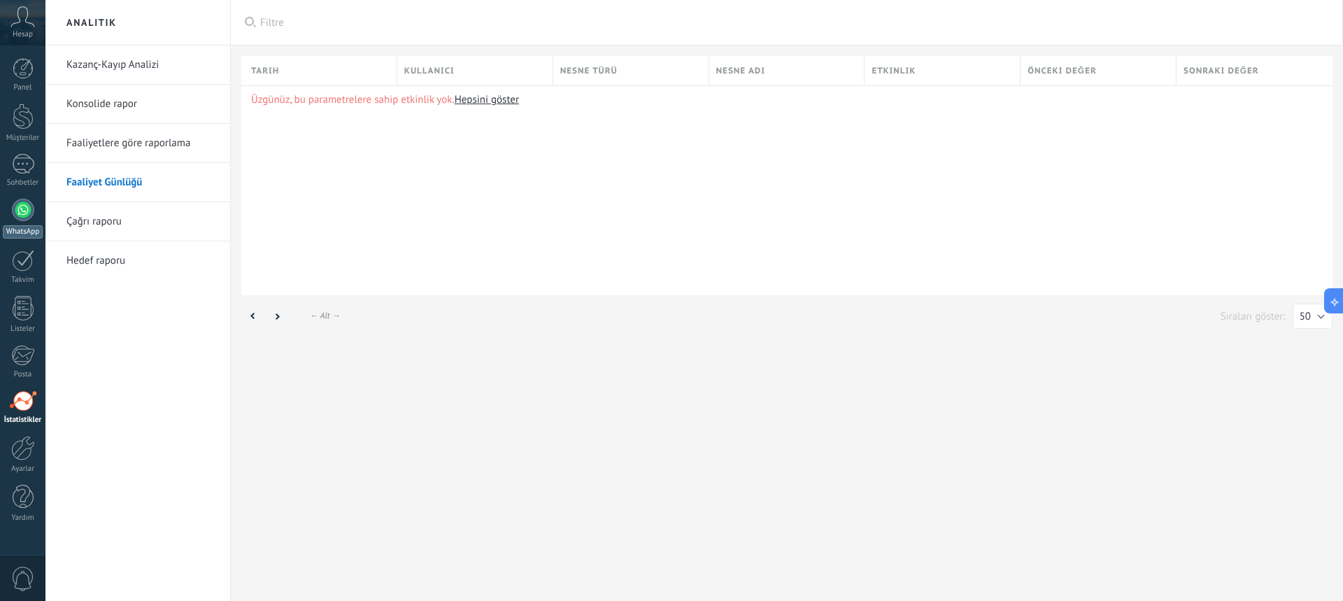
click at [19, 206] on div at bounding box center [23, 210] width 22 height 22
